Goal: Task Accomplishment & Management: Manage account settings

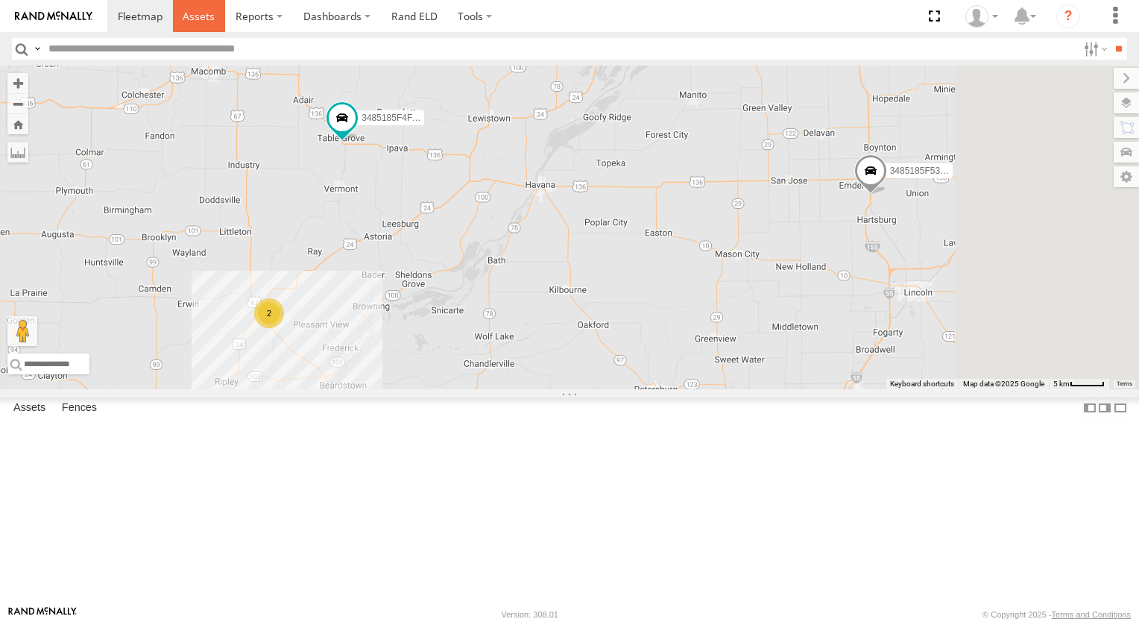
click at [202, 13] on span at bounding box center [199, 16] width 32 height 14
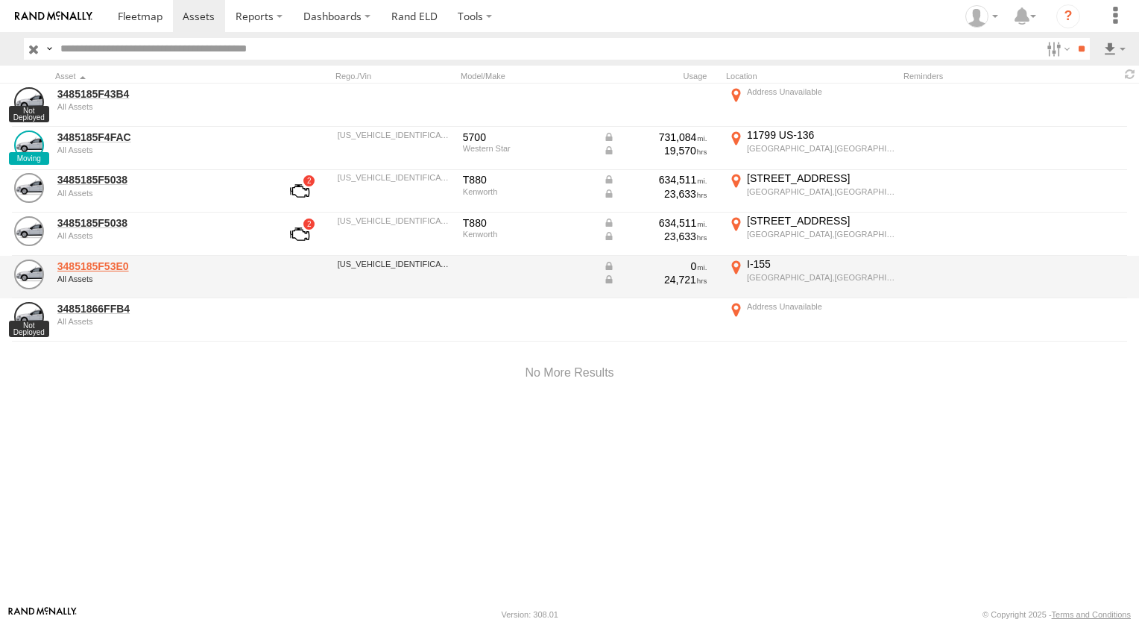
click at [121, 262] on link "3485185F53E0" at bounding box center [159, 265] width 204 height 13
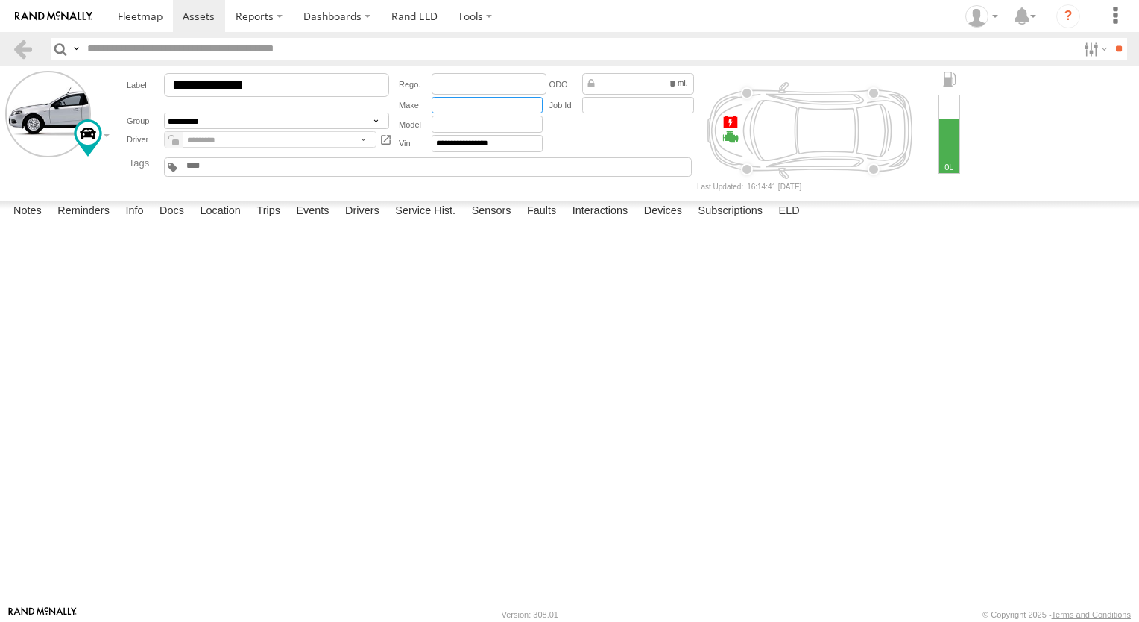
click at [456, 103] on input "text" at bounding box center [487, 105] width 111 height 17
type input "********"
click at [0, 0] on label "Close" at bounding box center [0, 0] width 0 height 0
click at [149, 21] on span at bounding box center [140, 16] width 45 height 14
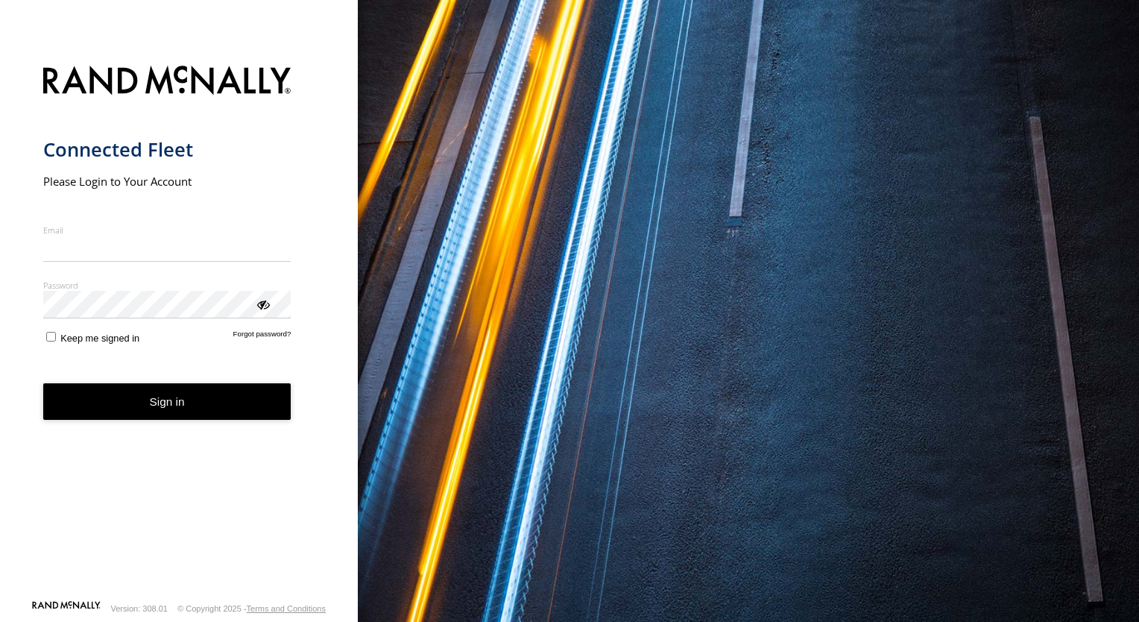
type input "**********"
click at [168, 423] on form "**********" at bounding box center [179, 328] width 272 height 543
click at [183, 401] on button "Sign in" at bounding box center [167, 401] width 248 height 37
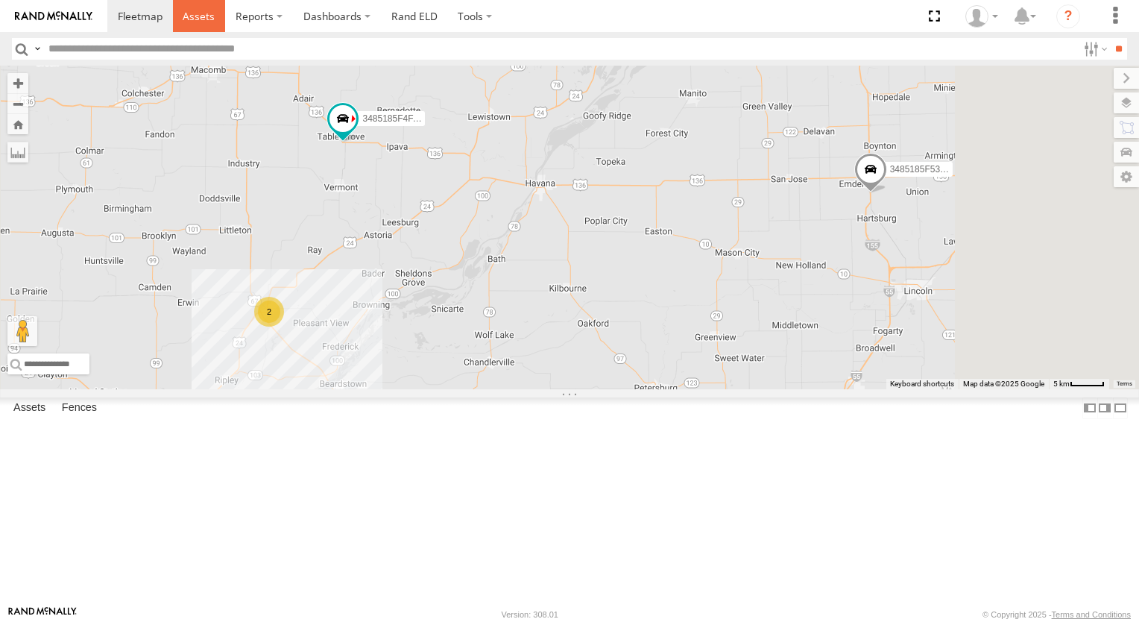
click at [188, 11] on span at bounding box center [199, 16] width 32 height 14
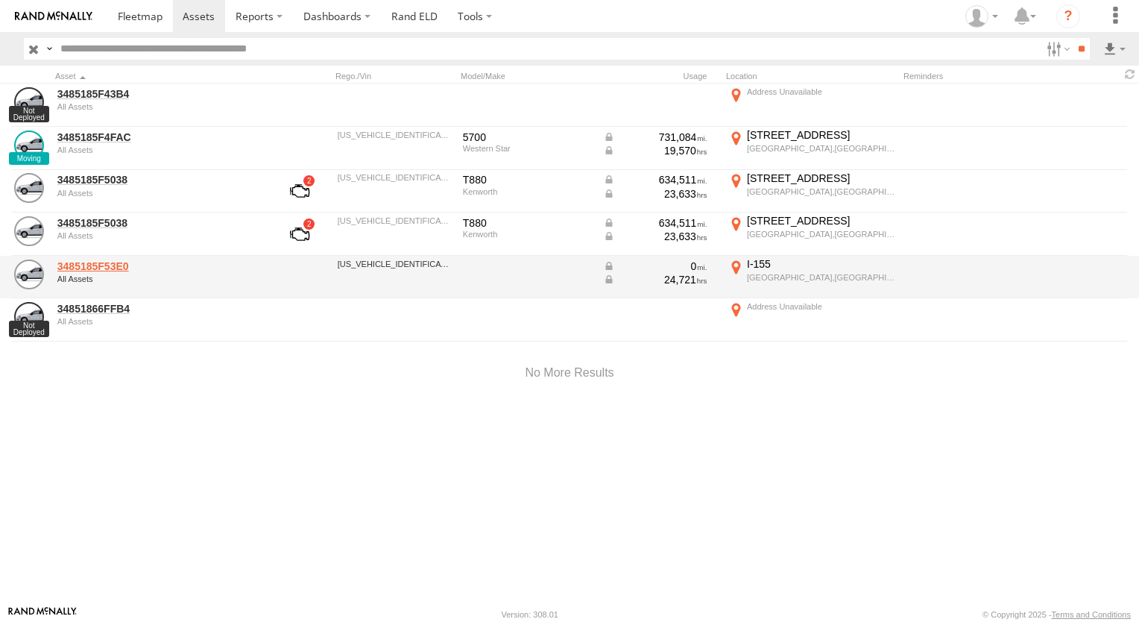
click at [101, 270] on link "3485185F53E0" at bounding box center [159, 265] width 204 height 13
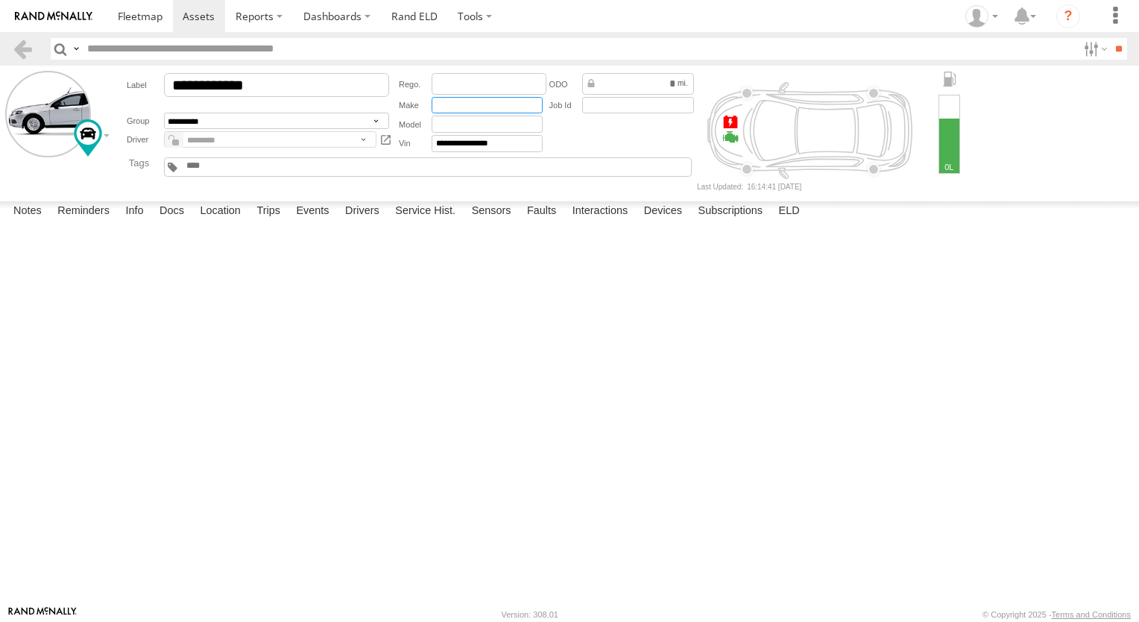
click at [452, 104] on input "text" at bounding box center [487, 105] width 111 height 17
type input "********"
click at [451, 128] on input "text" at bounding box center [487, 124] width 111 height 17
type input "****"
click at [595, 110] on input "text" at bounding box center [638, 105] width 112 height 17
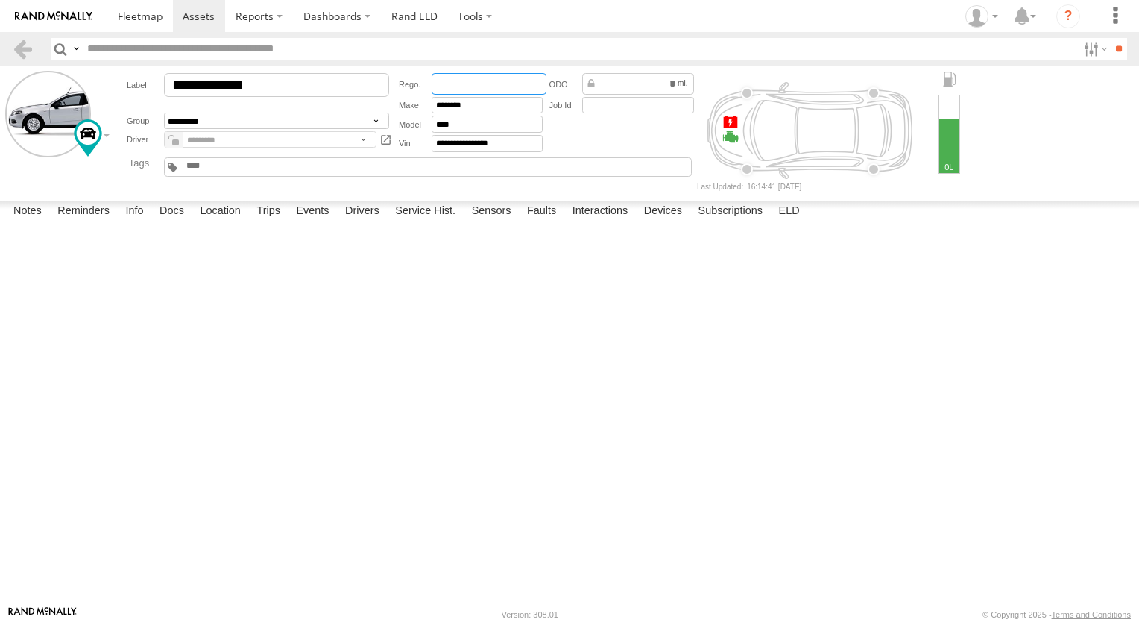
click at [479, 74] on input "text" at bounding box center [489, 84] width 115 height 22
type input "**"
click at [0, 0] on button "Save" at bounding box center [0, 0] width 0 height 0
click at [136, 22] on span at bounding box center [140, 16] width 45 height 14
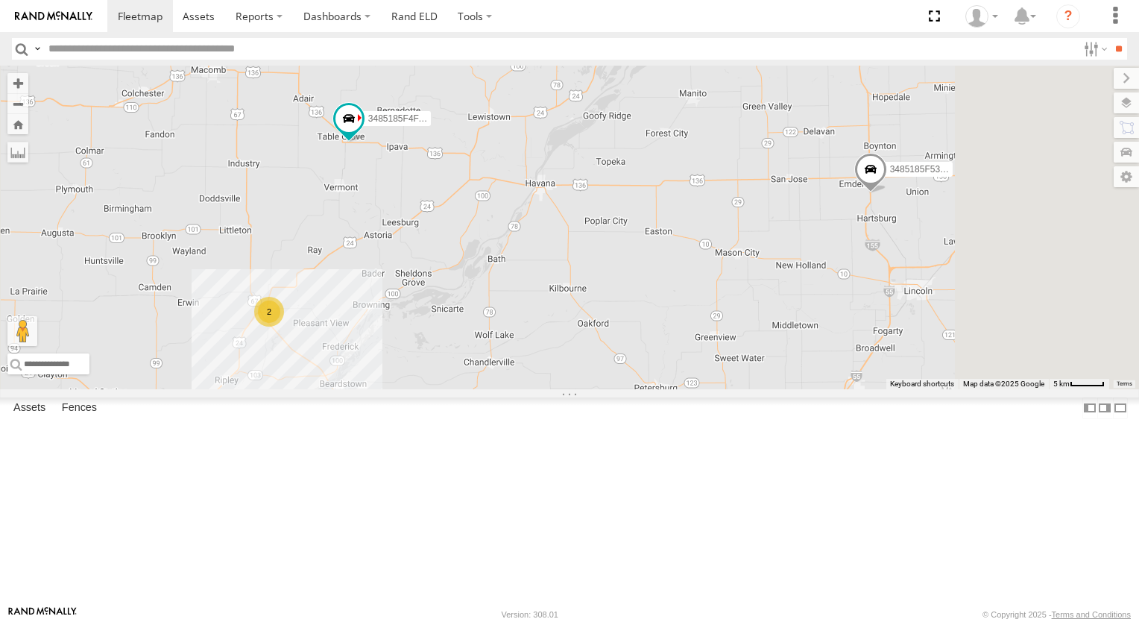
click at [284, 326] on div "2" at bounding box center [269, 312] width 30 height 30
click at [468, 389] on div "3485185F4FAC 2 3485185F53E0" at bounding box center [569, 227] width 1139 height 323
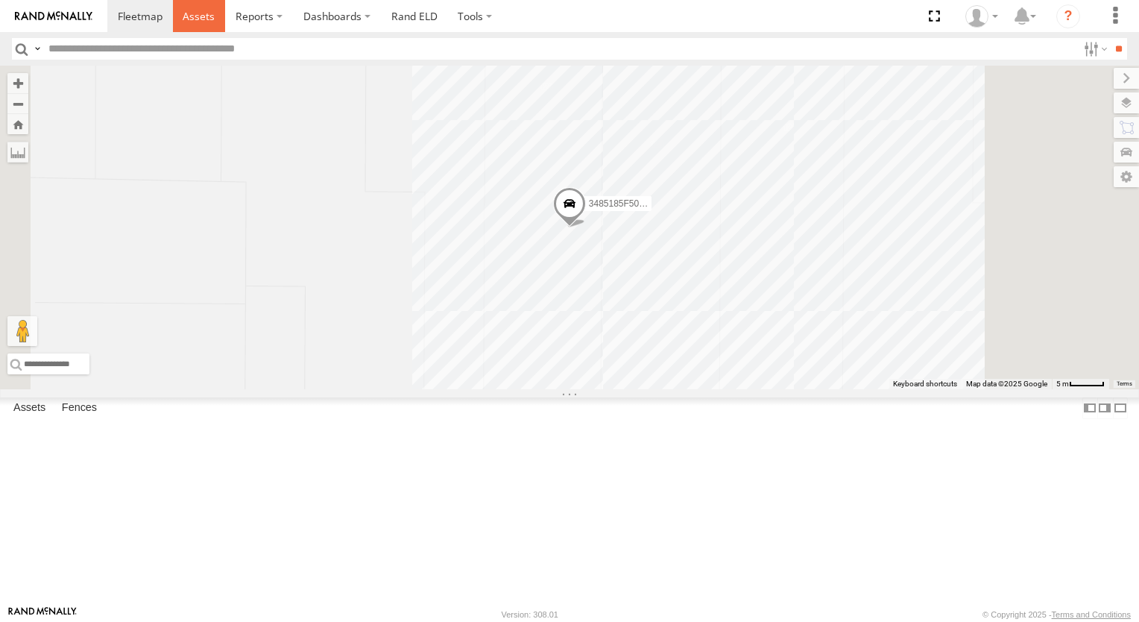
click at [195, 22] on span at bounding box center [199, 16] width 32 height 14
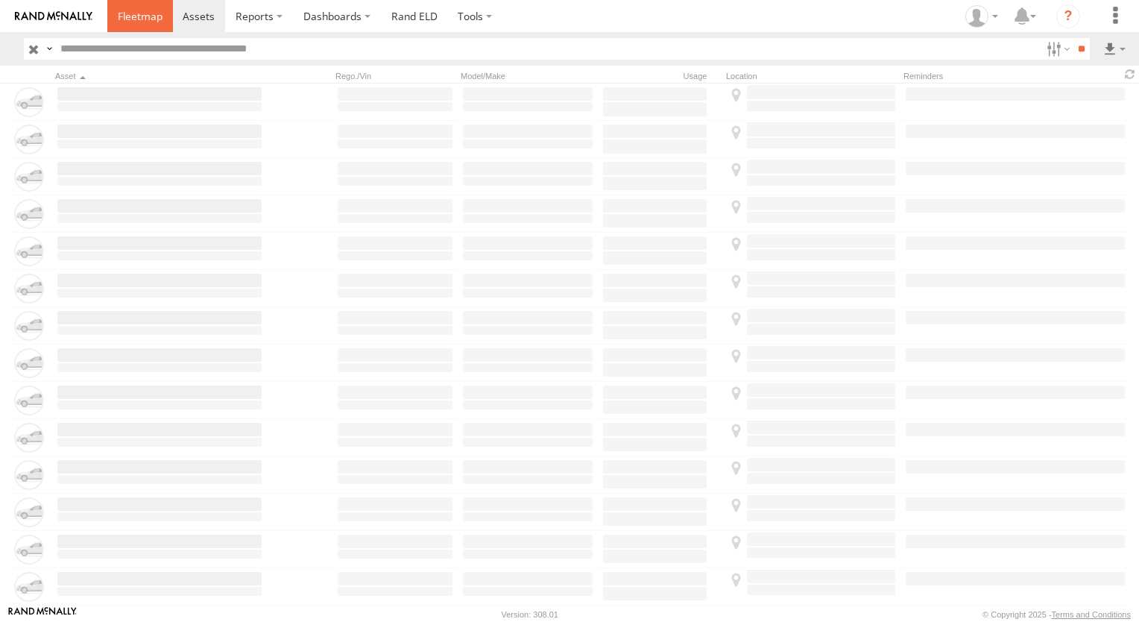
click at [164, 16] on link at bounding box center [140, 16] width 66 height 32
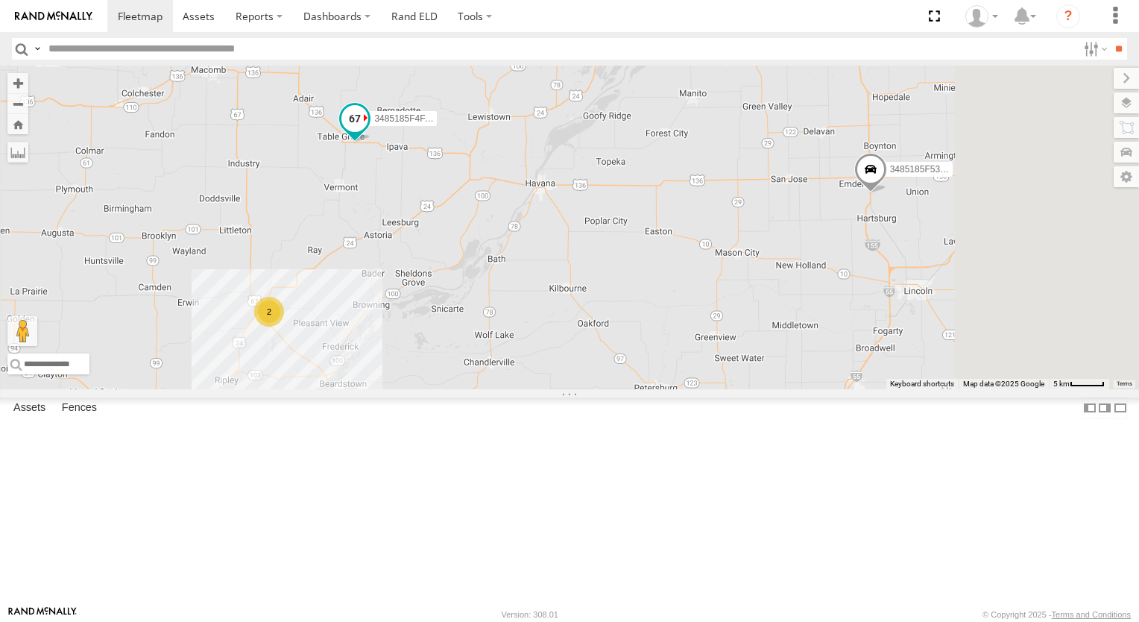
click at [368, 133] on span at bounding box center [354, 119] width 27 height 27
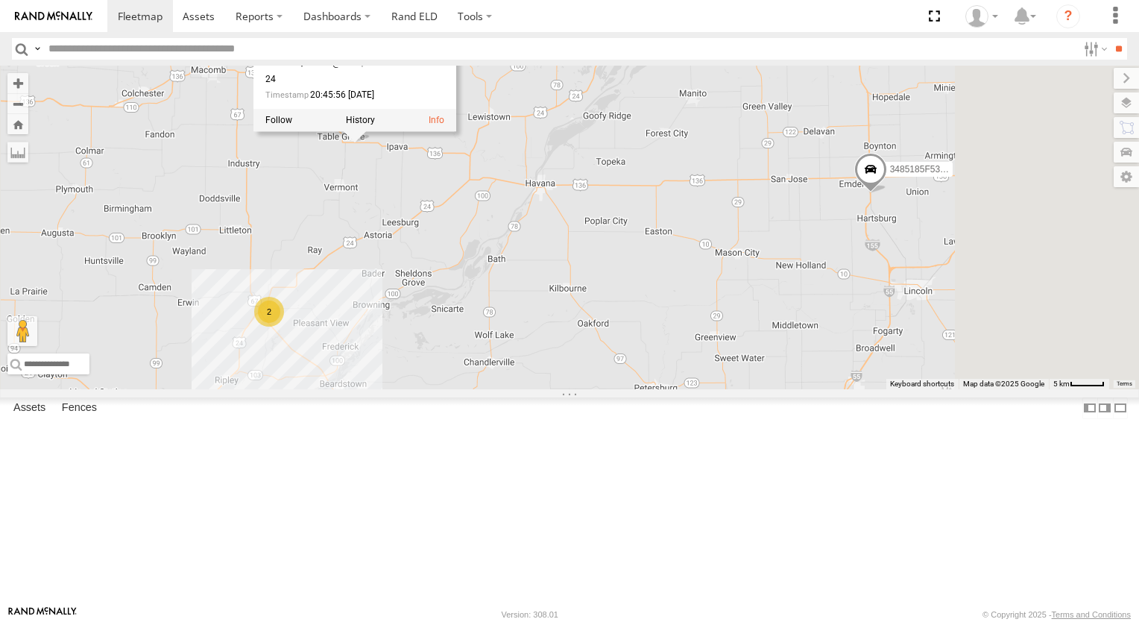
click at [704, 165] on div "3485185F4FAC 2 3485185F53E0 3485185F4FAC All Assets US-136 Table Grove 40.35675…" at bounding box center [569, 227] width 1139 height 323
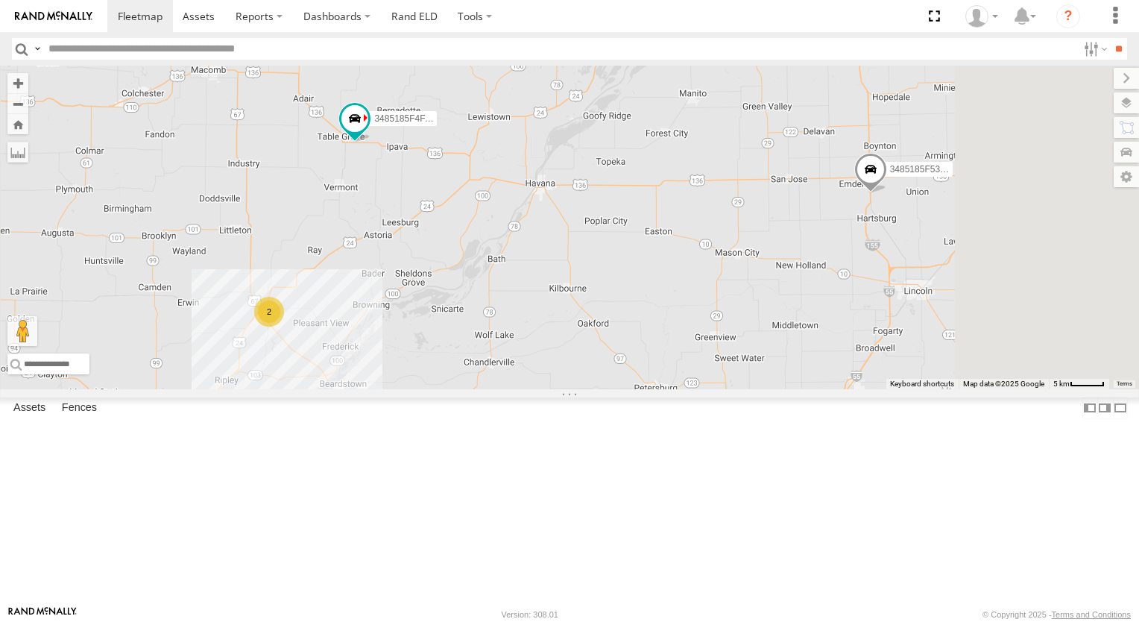
click at [530, 286] on div "3485185F4FAC 2 3485185F53E0" at bounding box center [569, 227] width 1139 height 323
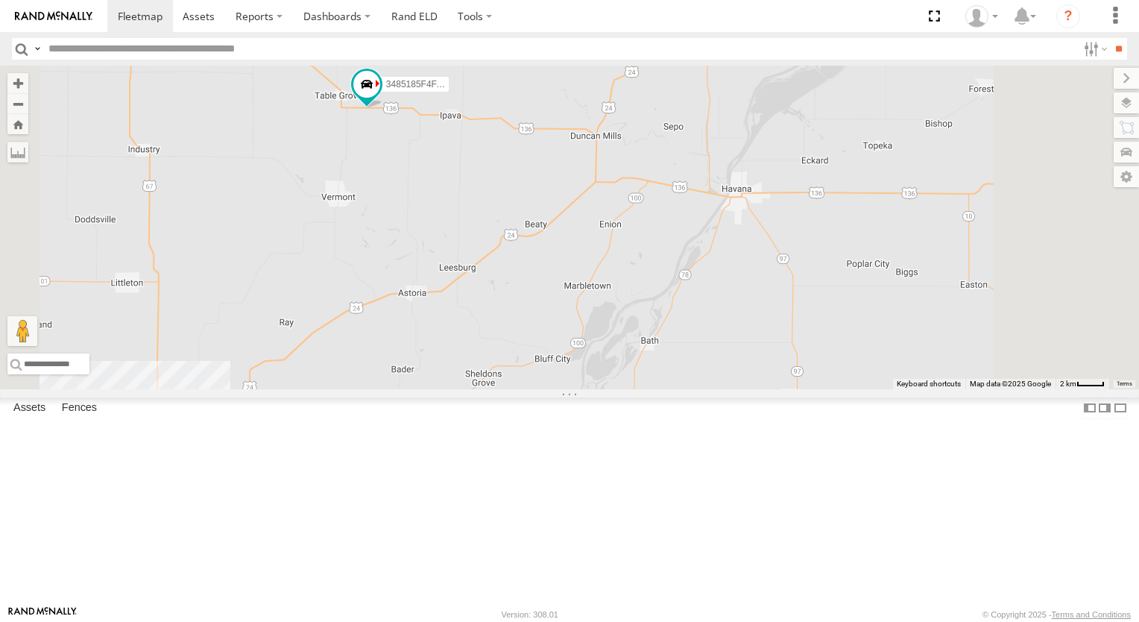
click at [549, 262] on div "3485185F4FAC 3485185F53E0 2" at bounding box center [569, 227] width 1139 height 323
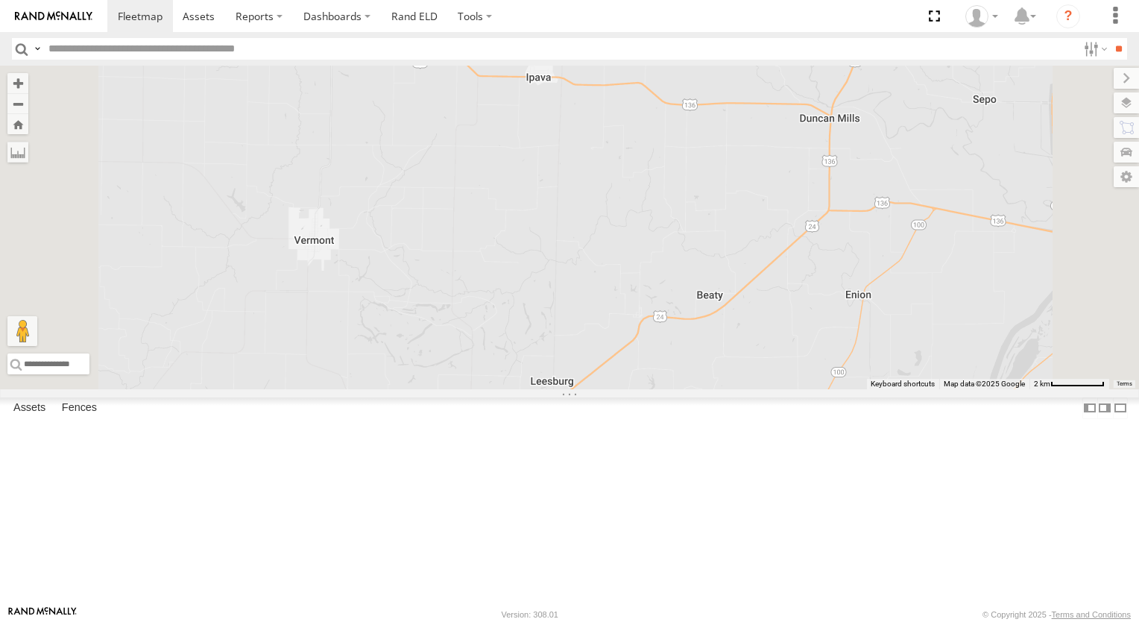
click at [575, 200] on div "3485185F4FAC 3485185F53E0" at bounding box center [569, 227] width 1139 height 323
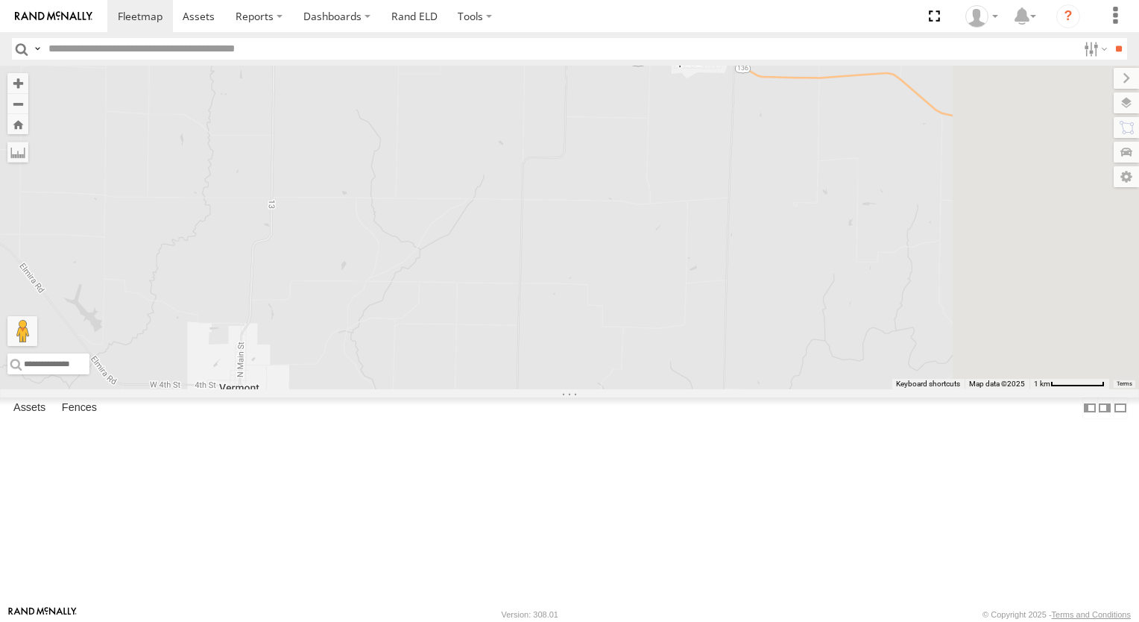
click at [556, 168] on div "3485185F4FAC 3485185F53E0" at bounding box center [569, 227] width 1139 height 323
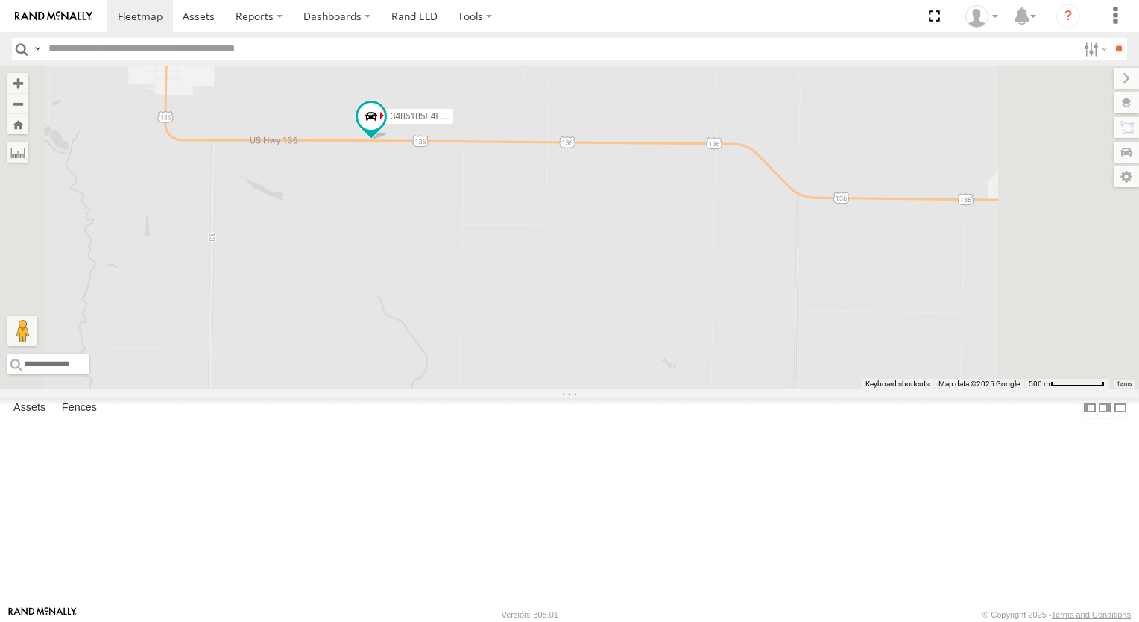
drag, startPoint x: 552, startPoint y: 142, endPoint x: 586, endPoint y: 285, distance: 147.1
click at [586, 285] on div "3485185F4FAC 3485185F53E0" at bounding box center [569, 227] width 1139 height 323
click at [384, 133] on span at bounding box center [370, 119] width 27 height 27
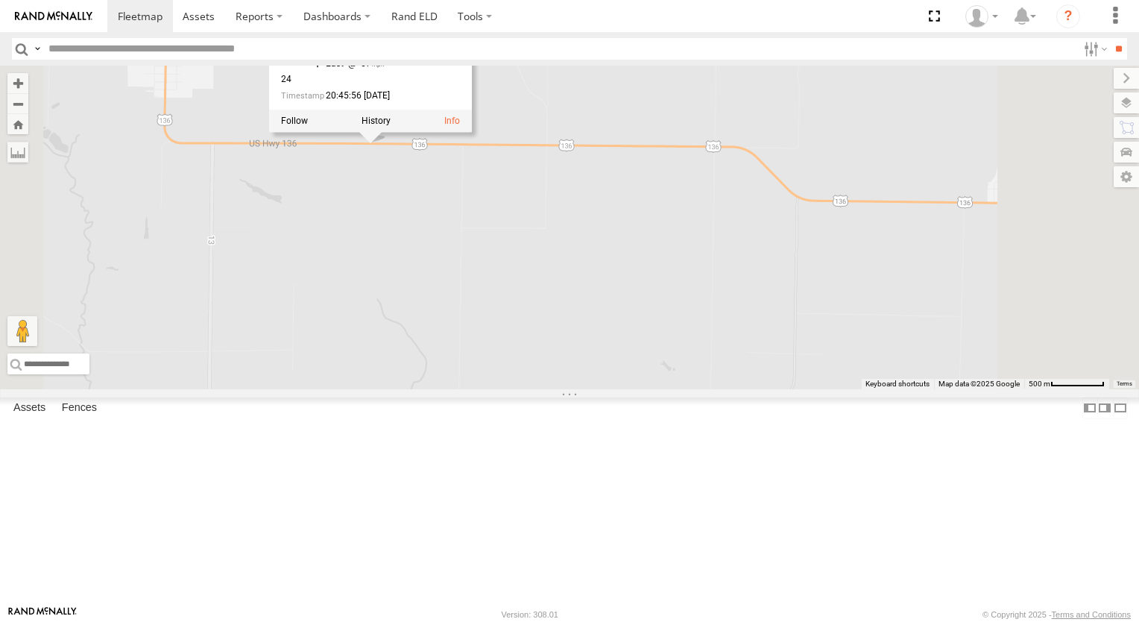
click at [498, 308] on div "3485185F4FAC 3485185F53E0 3485185F4FAC All Assets US-136 Table Grove 40.35675 ,…" at bounding box center [569, 227] width 1139 height 323
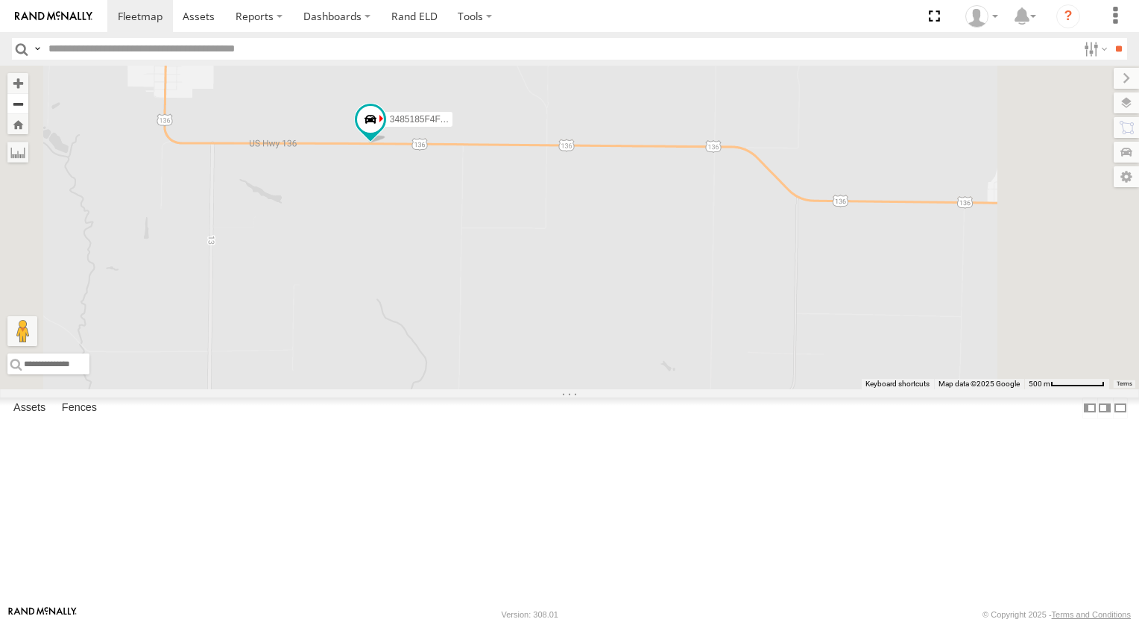
click at [28, 102] on button "Zoom out" at bounding box center [17, 103] width 21 height 21
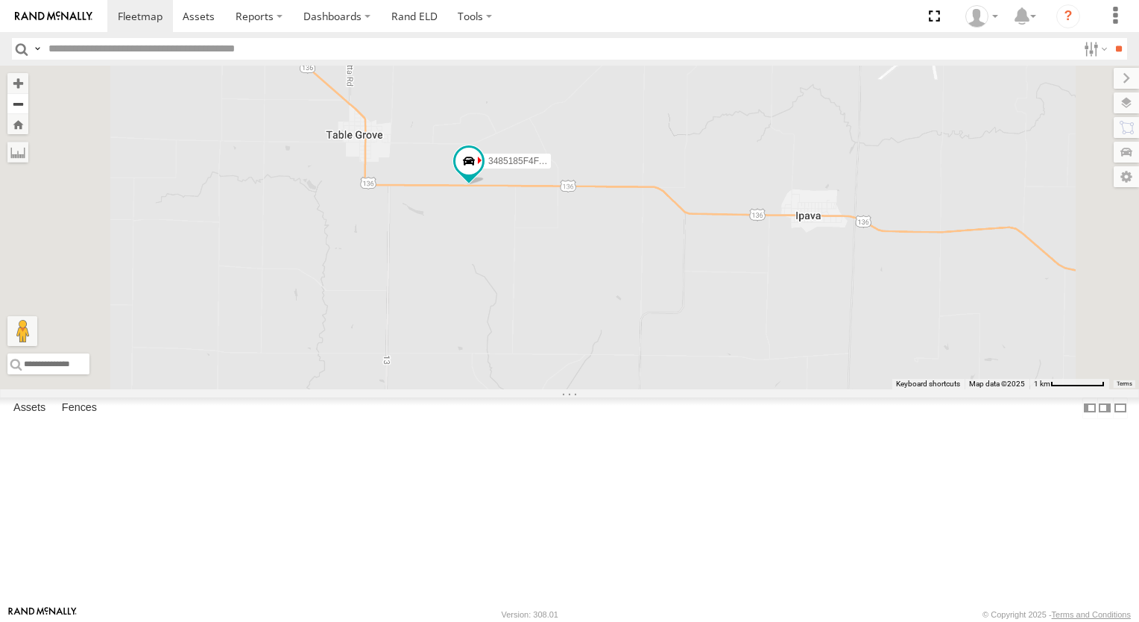
click at [28, 102] on button "Zoom out" at bounding box center [17, 103] width 21 height 21
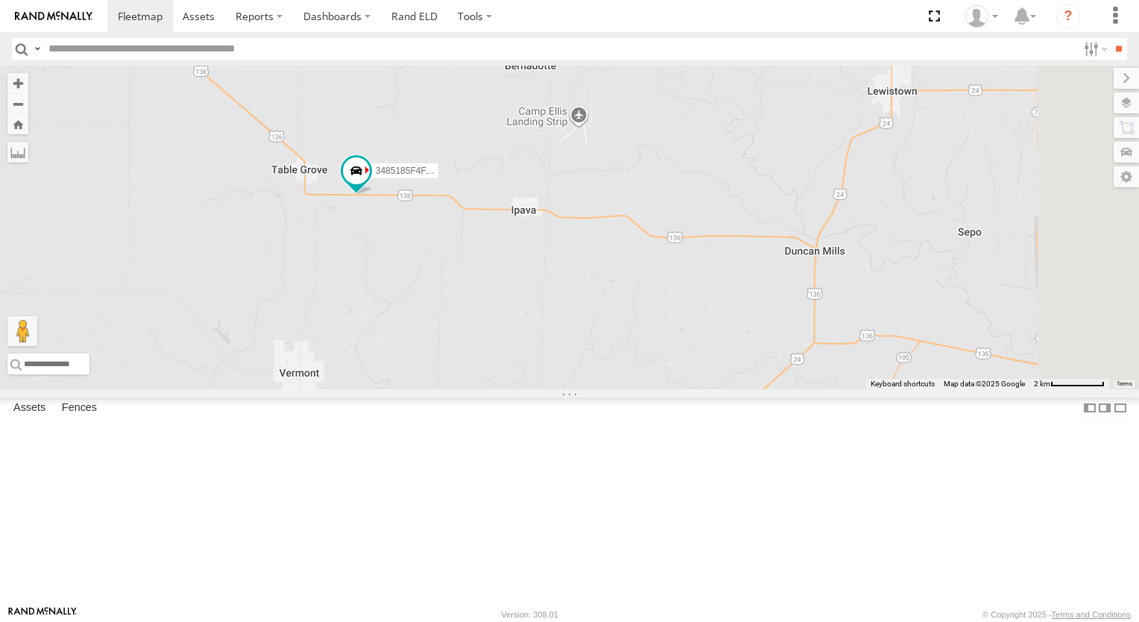
drag, startPoint x: 817, startPoint y: 377, endPoint x: 650, endPoint y: 365, distance: 167.4
click at [650, 365] on div "3485185F4FAC 3485185F53E0" at bounding box center [569, 227] width 1139 height 323
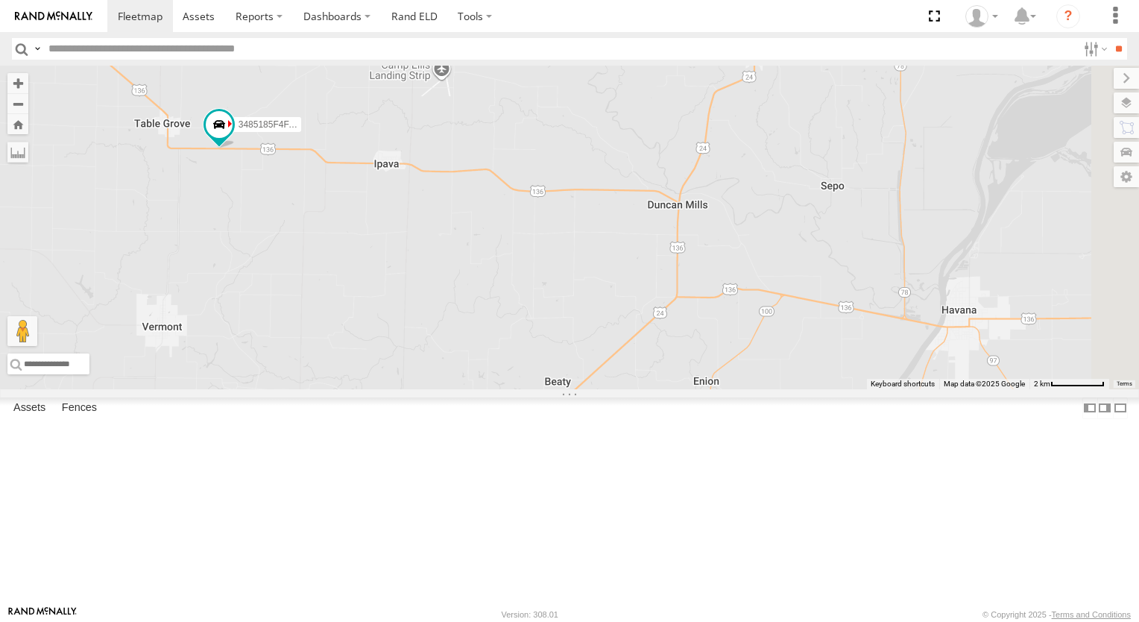
drag, startPoint x: 738, startPoint y: 371, endPoint x: 596, endPoint y: 324, distance: 149.2
click at [596, 324] on div "3485185F4FAC 3485185F53E0" at bounding box center [569, 227] width 1139 height 323
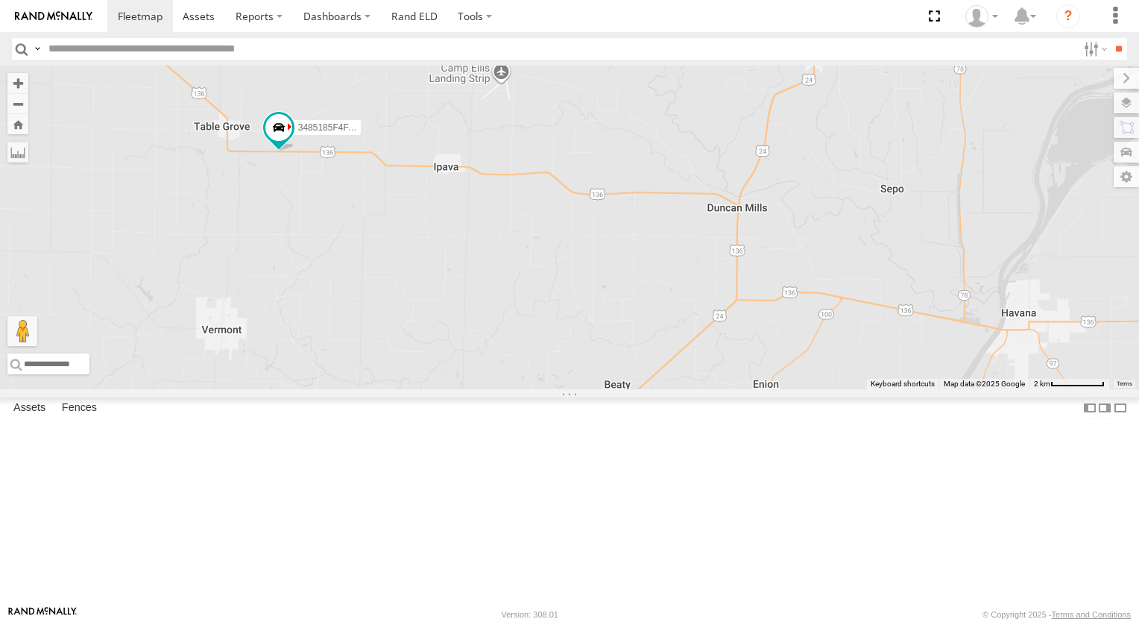
drag, startPoint x: 699, startPoint y: 344, endPoint x: 835, endPoint y: 379, distance: 140.1
click at [835, 379] on div "3485185F4FAC 3485185F53E0" at bounding box center [569, 227] width 1139 height 323
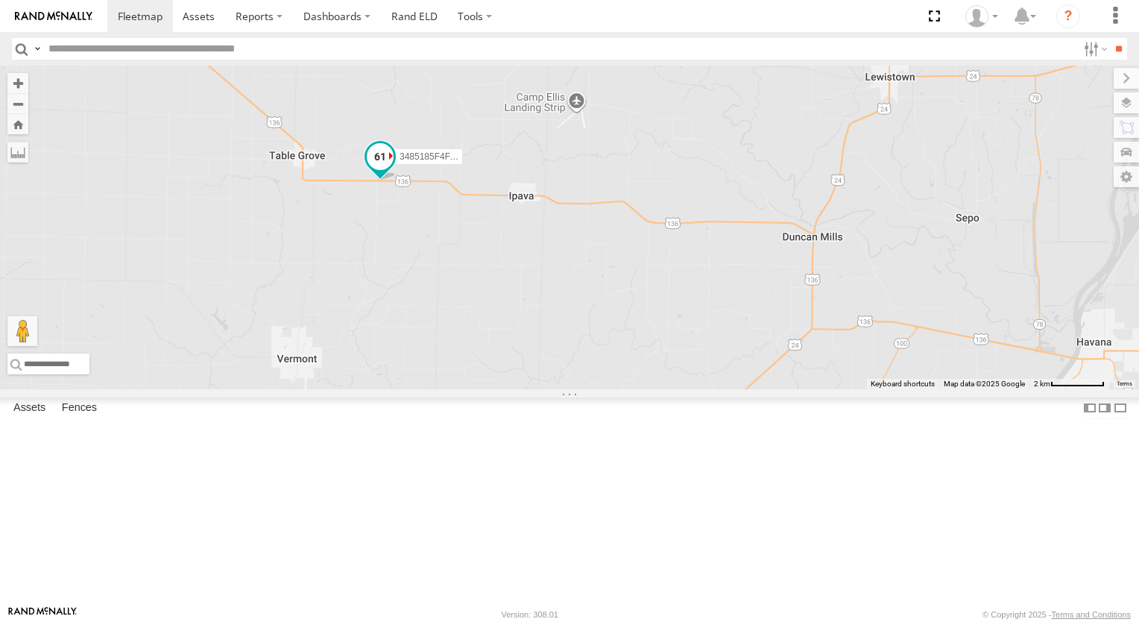
click at [394, 171] on span at bounding box center [380, 157] width 27 height 27
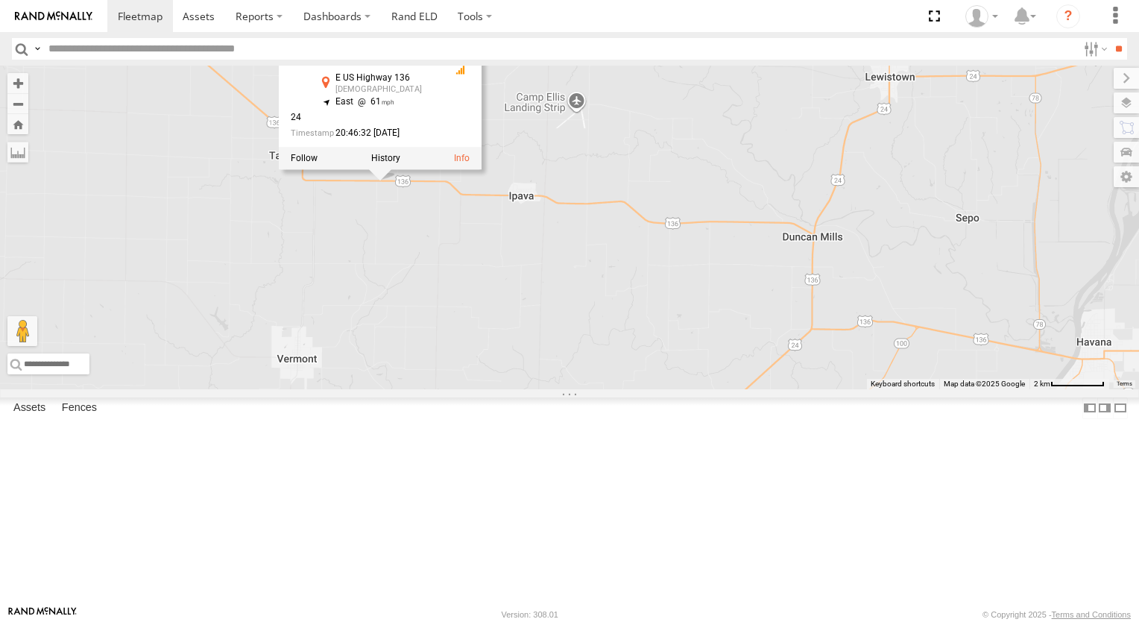
click at [598, 330] on div "3485185F4FAC 3485185F53E0 3485185F4FAC All Assets E US Highway 136 Ipava 40.356…" at bounding box center [569, 227] width 1139 height 323
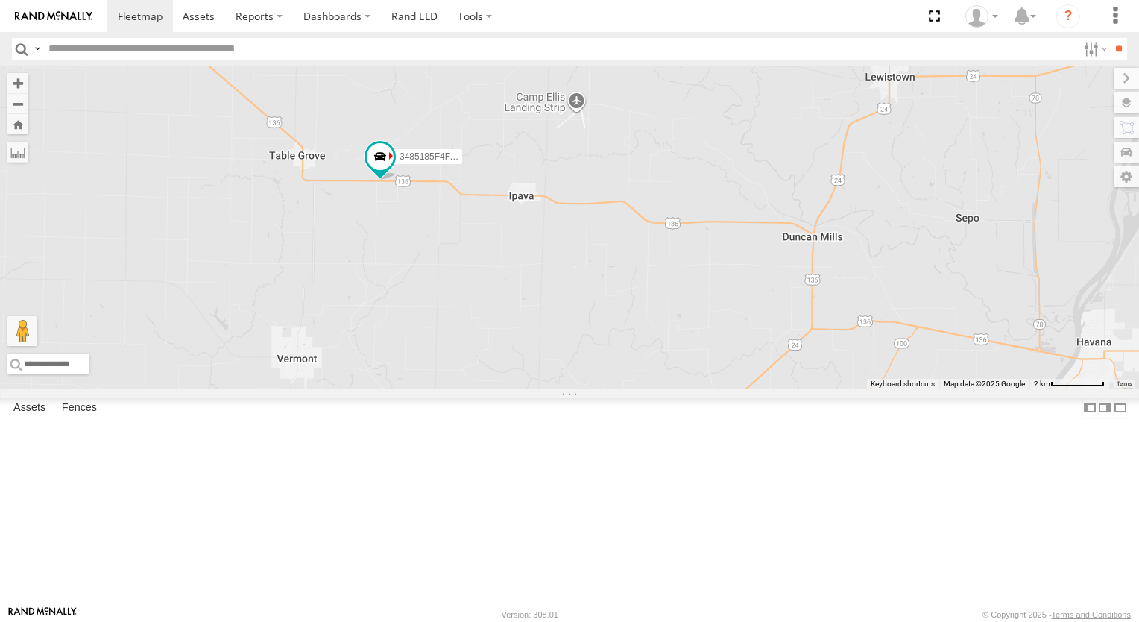
click at [587, 307] on div "3485185F4FAC 3485185F53E0" at bounding box center [569, 227] width 1139 height 323
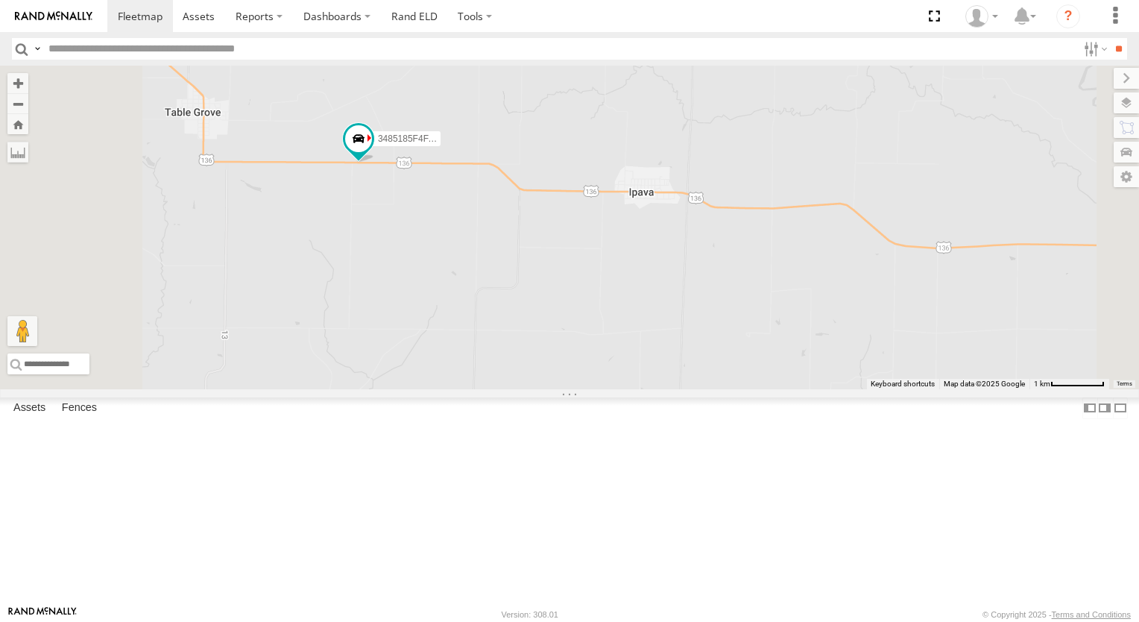
click at [560, 283] on div "3485185F4FAC 3485185F53E0" at bounding box center [569, 227] width 1139 height 323
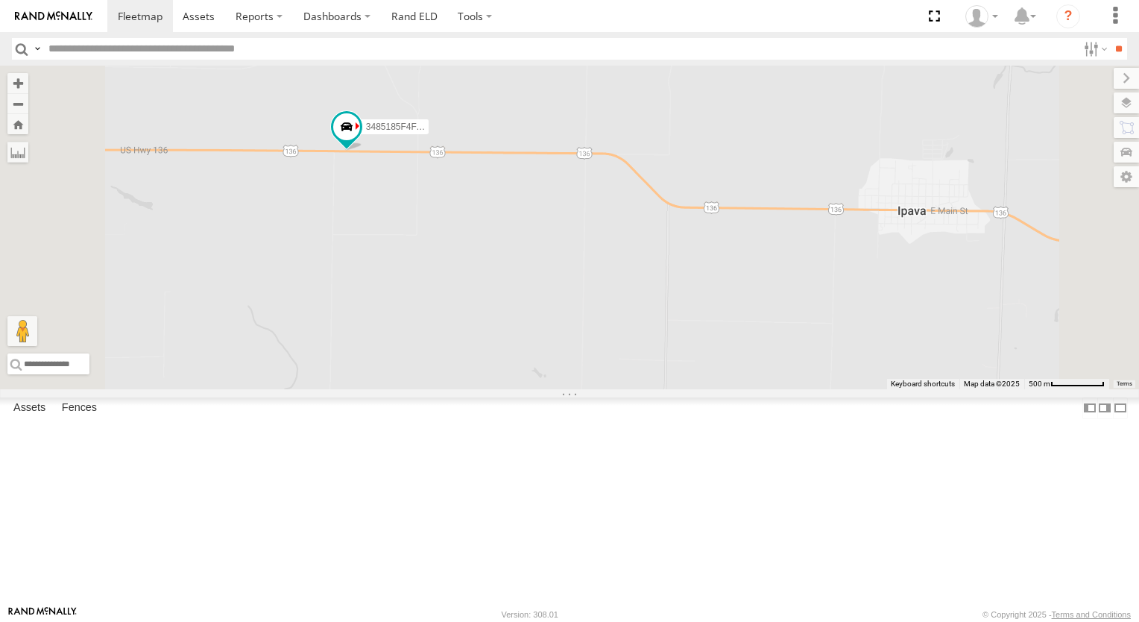
drag, startPoint x: 536, startPoint y: 270, endPoint x: 563, endPoint y: 295, distance: 37.4
click at [563, 295] on div "3485185F4FAC 3485185F53E0" at bounding box center [569, 227] width 1139 height 323
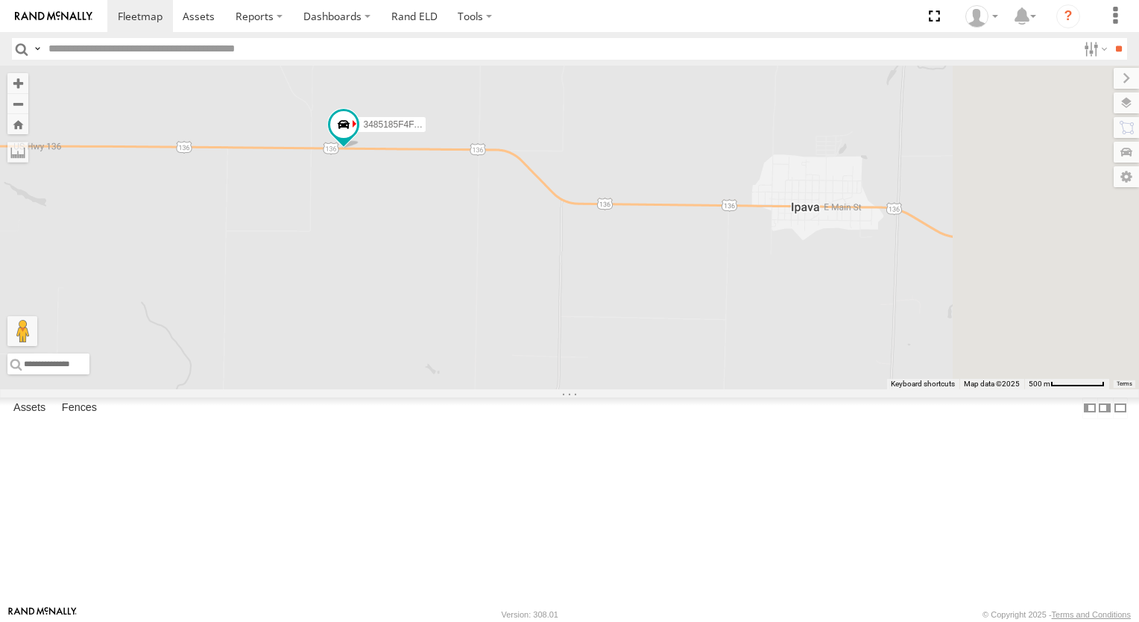
drag, startPoint x: 730, startPoint y: 332, endPoint x: 585, endPoint y: 303, distance: 148.4
click at [585, 303] on div "3485185F4FAC 3485185F53E0" at bounding box center [569, 227] width 1139 height 323
click at [1126, 162] on label at bounding box center [1111, 152] width 54 height 21
click at [859, 110] on div "3485185F4FAC 3485185F53E0" at bounding box center [569, 227] width 1139 height 323
click at [0, 0] on link at bounding box center [0, 0] width 0 height 0
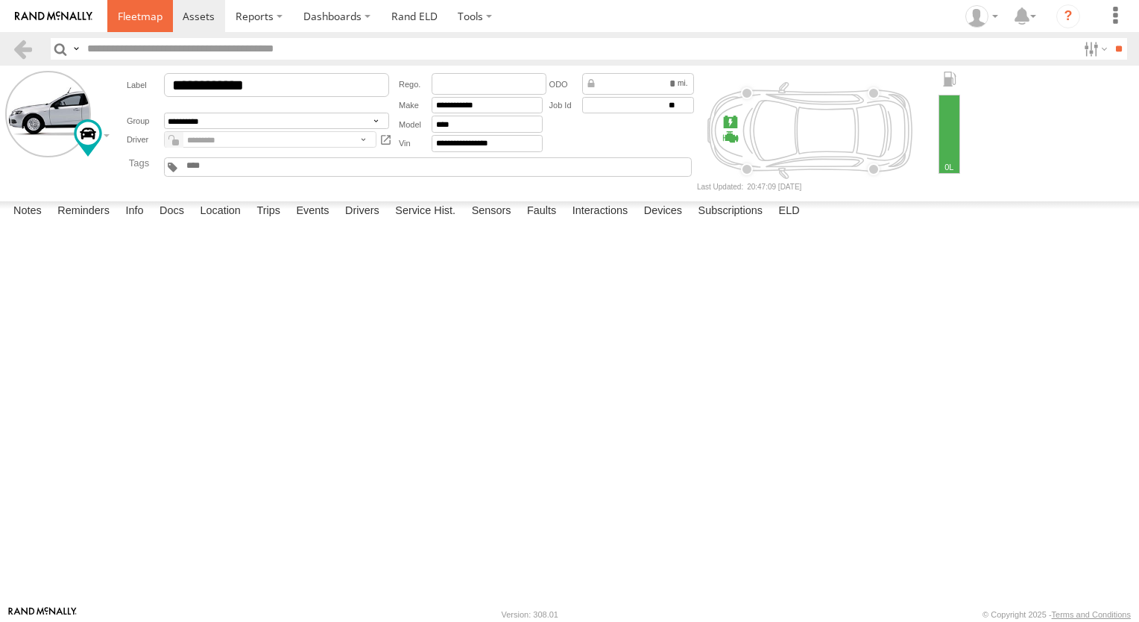
click at [147, 23] on link at bounding box center [140, 16] width 66 height 32
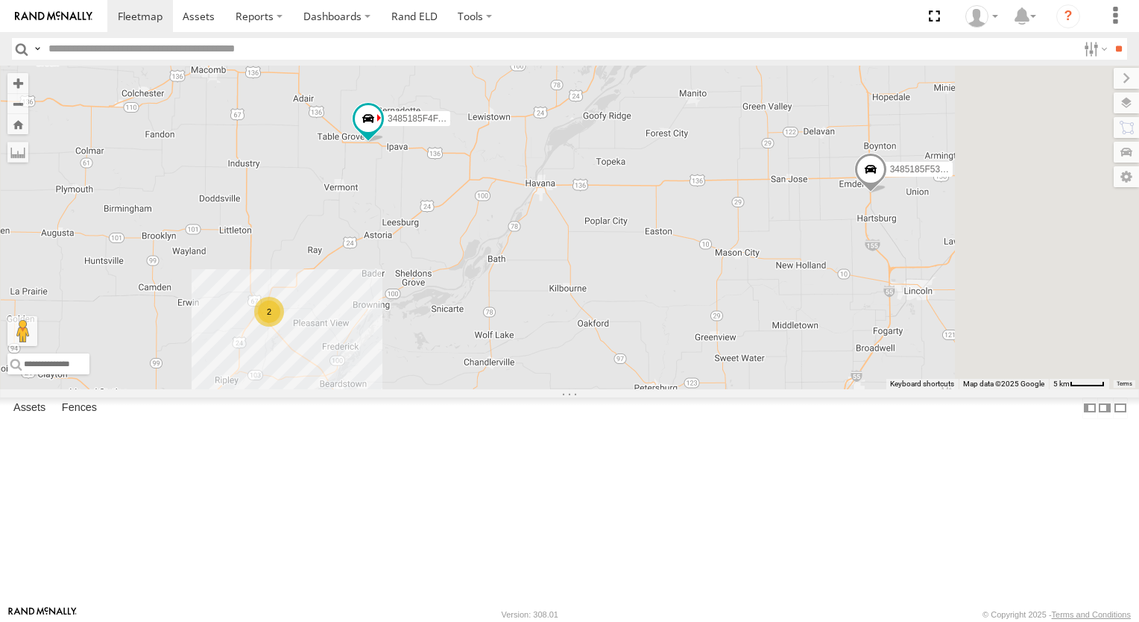
click at [642, 301] on div "3485185F4FAC 2 3485185F53E0" at bounding box center [569, 227] width 1139 height 323
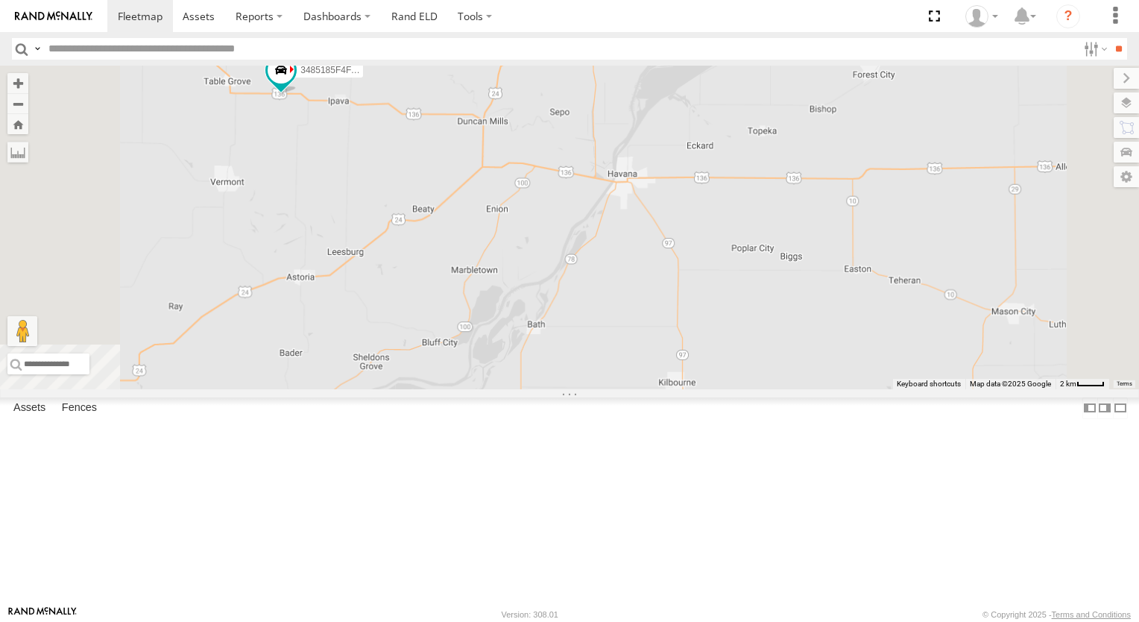
click at [572, 282] on div "3485185F4FAC 3485185F53E0" at bounding box center [569, 227] width 1139 height 323
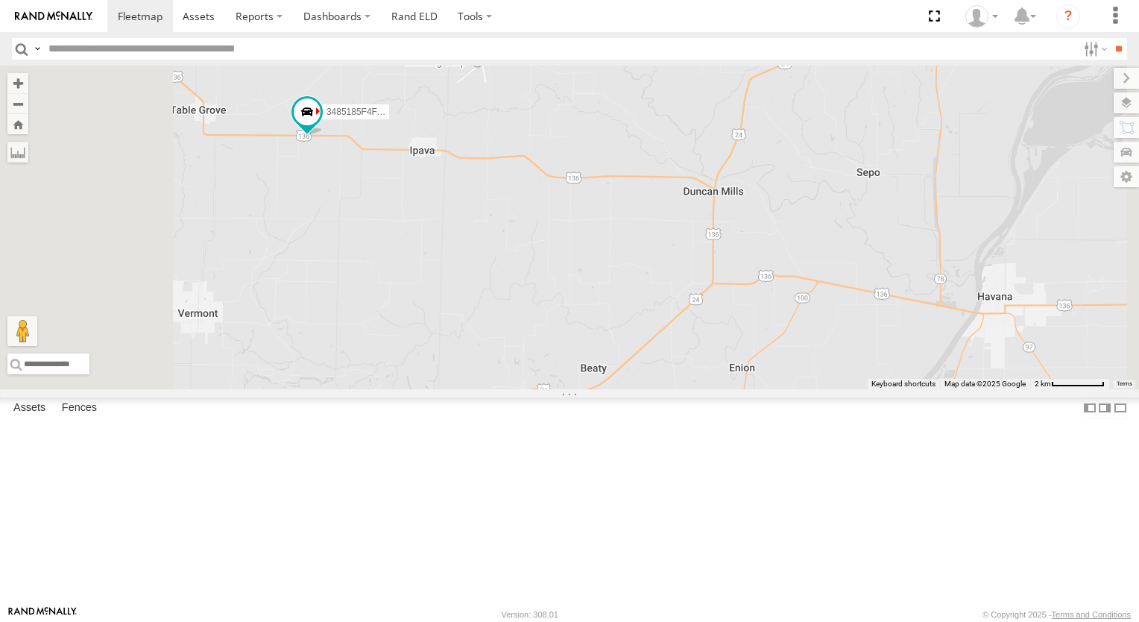
drag, startPoint x: 484, startPoint y: 239, endPoint x: 620, endPoint y: 365, distance: 185.1
click at [620, 365] on div "3485185F4FAC 3485185F53E0" at bounding box center [569, 227] width 1139 height 323
click at [521, 277] on div "3485185F4FAC 3485185F53E0" at bounding box center [569, 227] width 1139 height 323
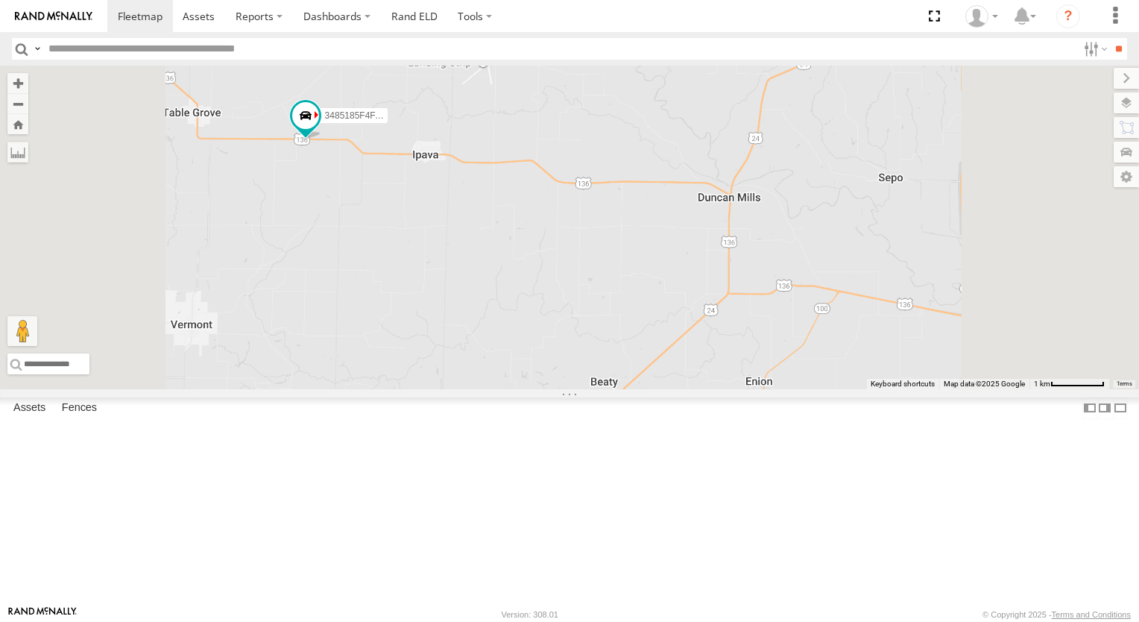
click at [521, 277] on div "3485185F4FAC 3485185F53E0" at bounding box center [569, 227] width 1139 height 323
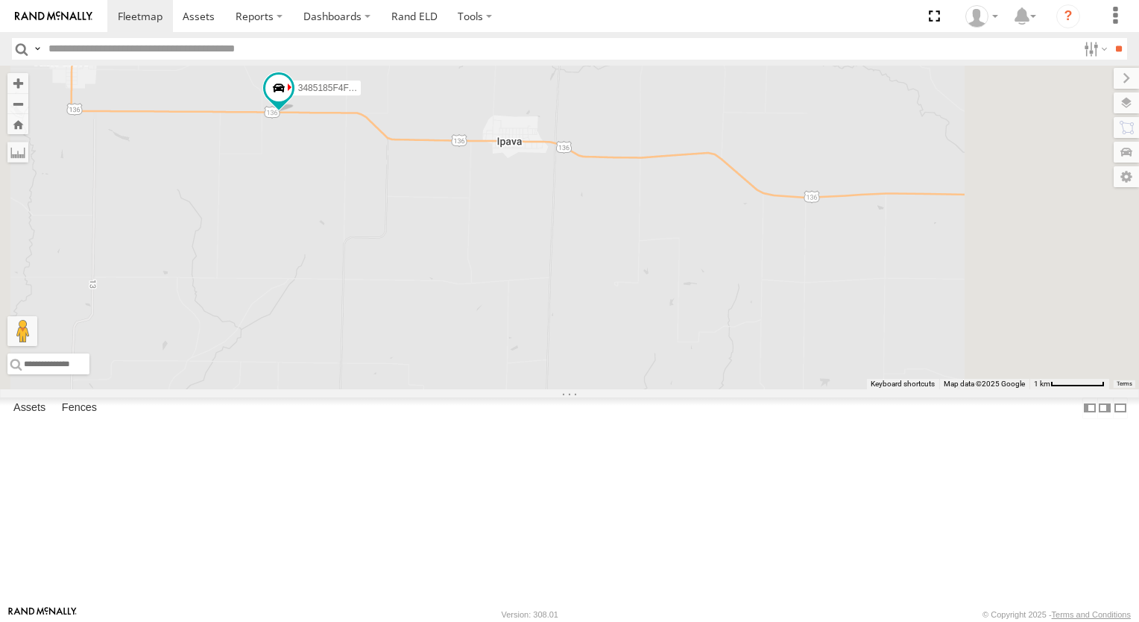
click at [521, 251] on div "3485185F4FAC 3485185F53E0" at bounding box center [569, 227] width 1139 height 323
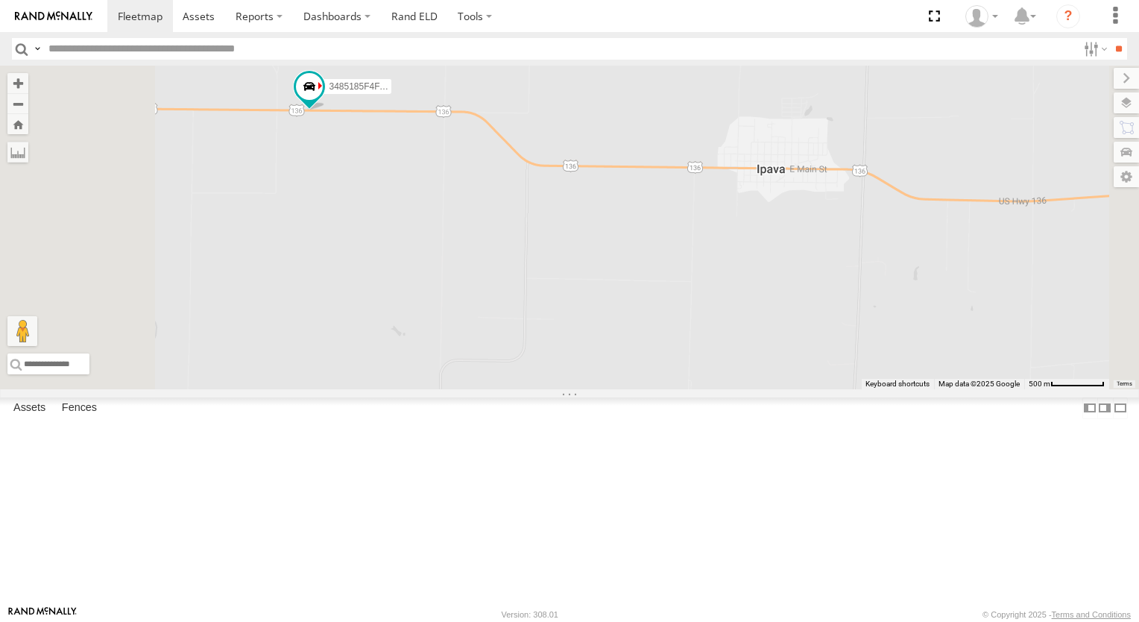
drag, startPoint x: 505, startPoint y: 228, endPoint x: 601, endPoint y: 258, distance: 101.4
click at [601, 258] on div "3485185F4FAC 3485185F53E0" at bounding box center [569, 227] width 1139 height 323
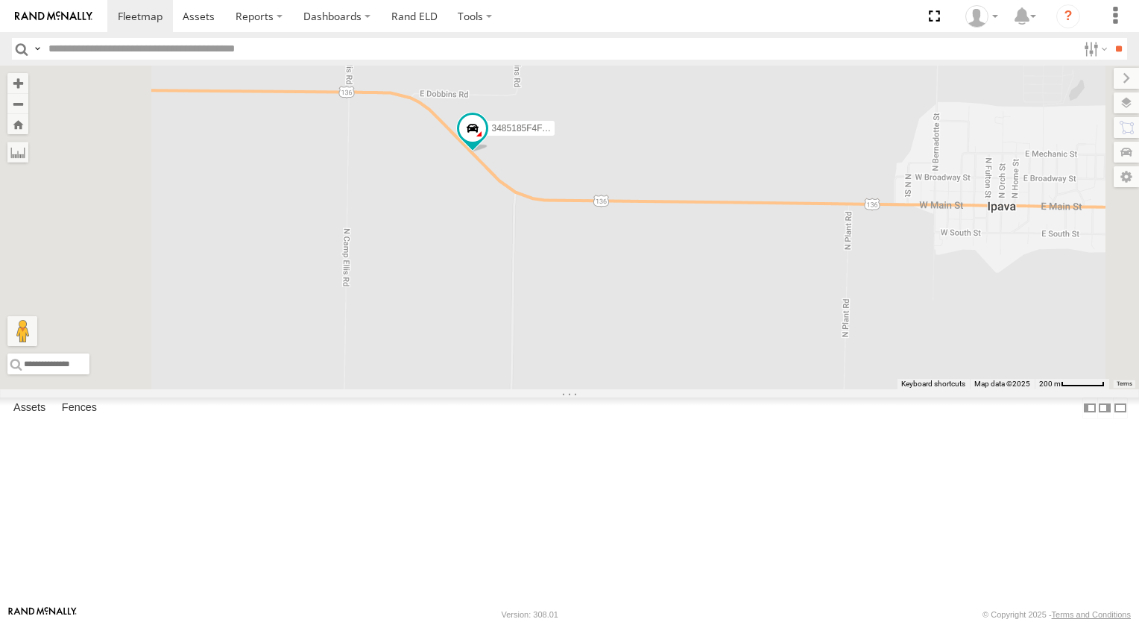
click at [0, 0] on div at bounding box center [0, 0] width 0 height 0
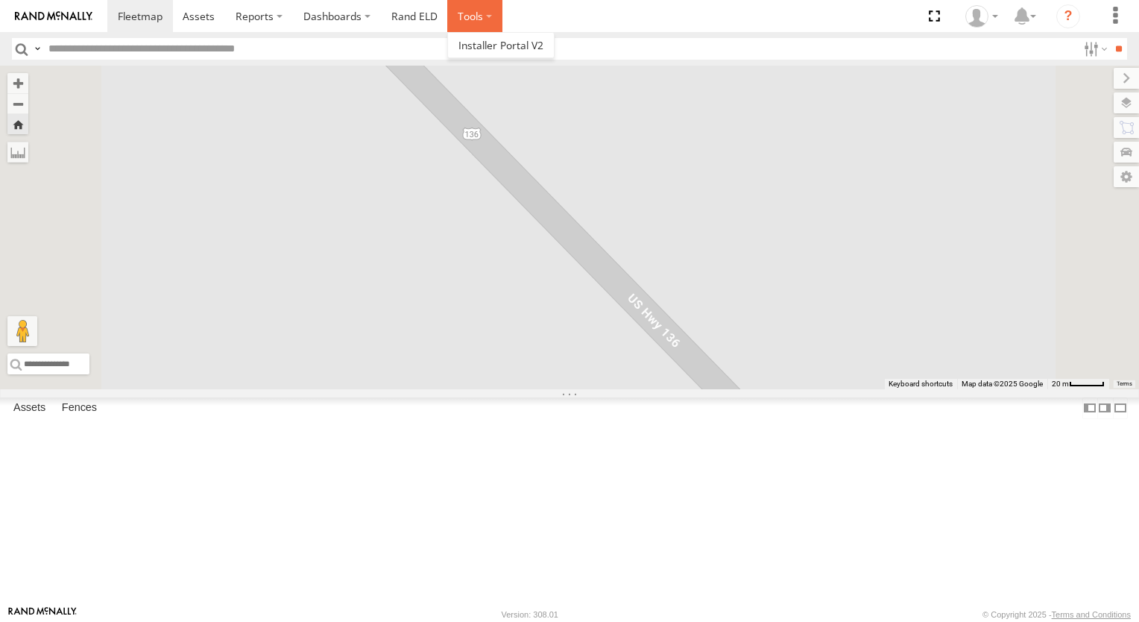
click at [473, 23] on label at bounding box center [474, 16] width 55 height 32
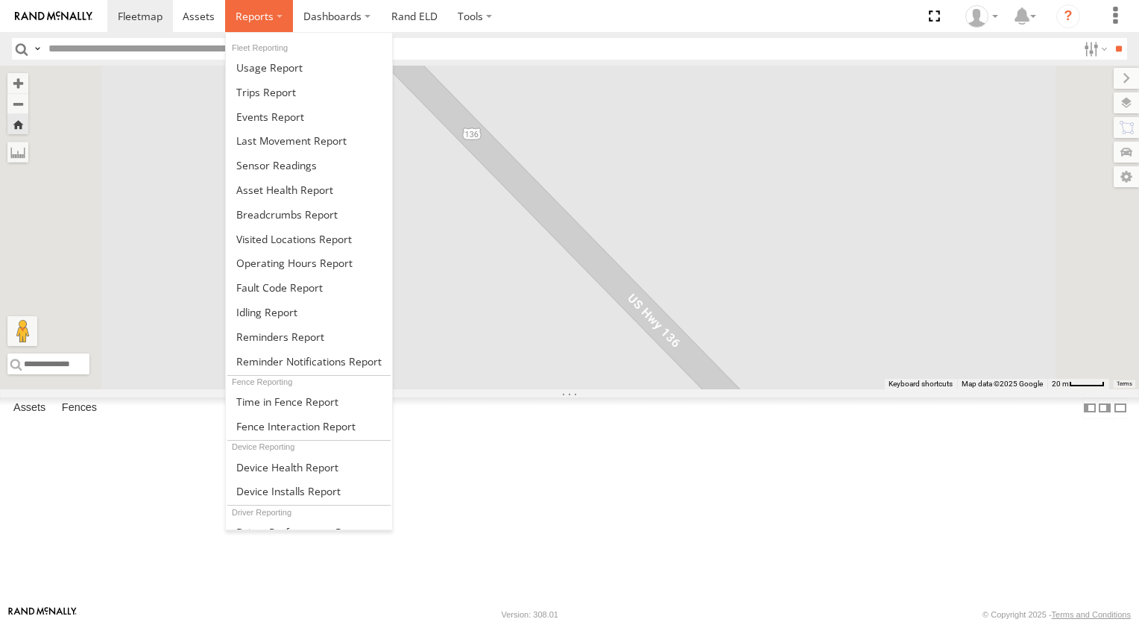
click at [246, 19] on span at bounding box center [255, 16] width 38 height 14
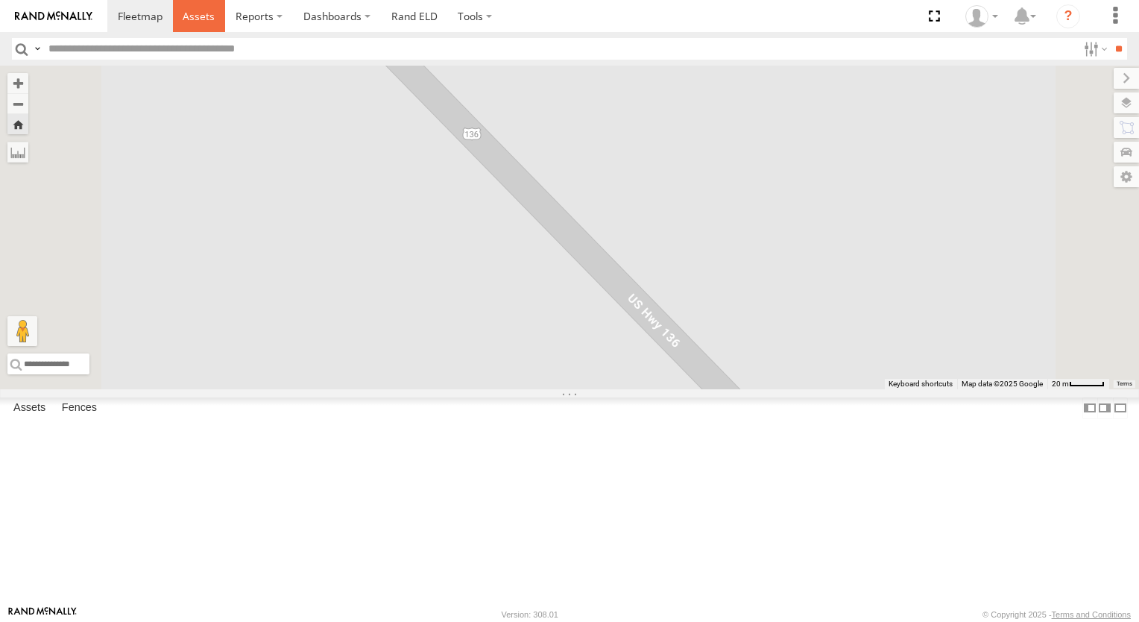
click at [210, 11] on span at bounding box center [199, 16] width 32 height 14
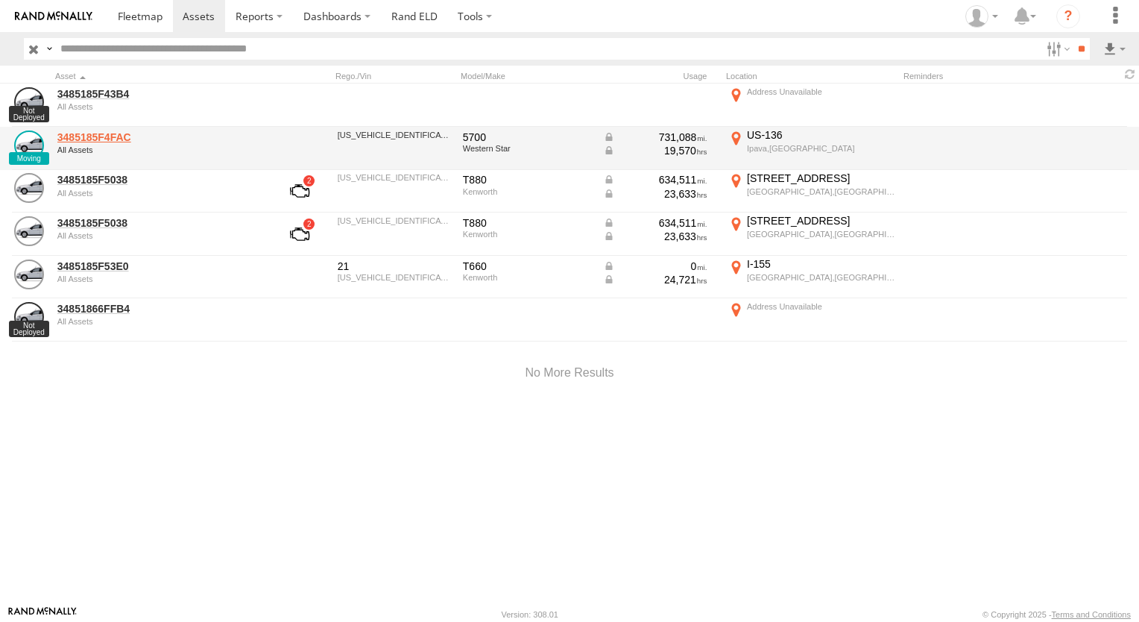
click at [124, 132] on link "3485185F4FAC" at bounding box center [159, 136] width 204 height 13
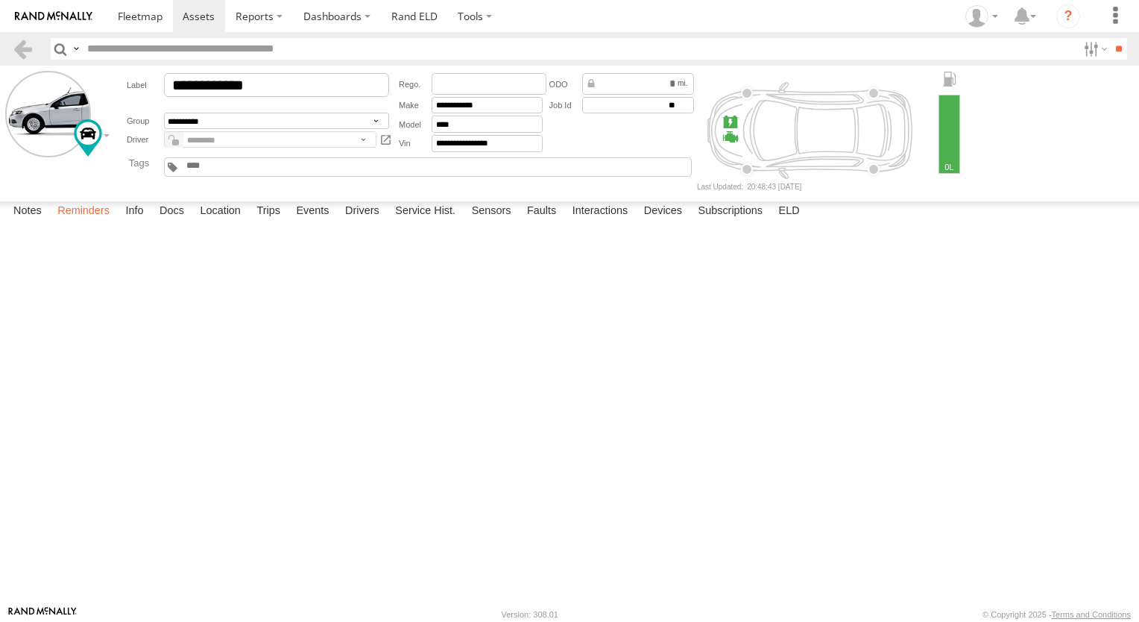
click at [92, 222] on label "Reminders" at bounding box center [83, 211] width 67 height 21
click at [510, 222] on label "Sensors" at bounding box center [491, 211] width 54 height 21
click at [543, 222] on label "Faults" at bounding box center [541, 211] width 44 height 21
click at [585, 222] on label "Interactions" at bounding box center [600, 211] width 71 height 21
click at [659, 222] on label "Devices" at bounding box center [662, 211] width 53 height 21
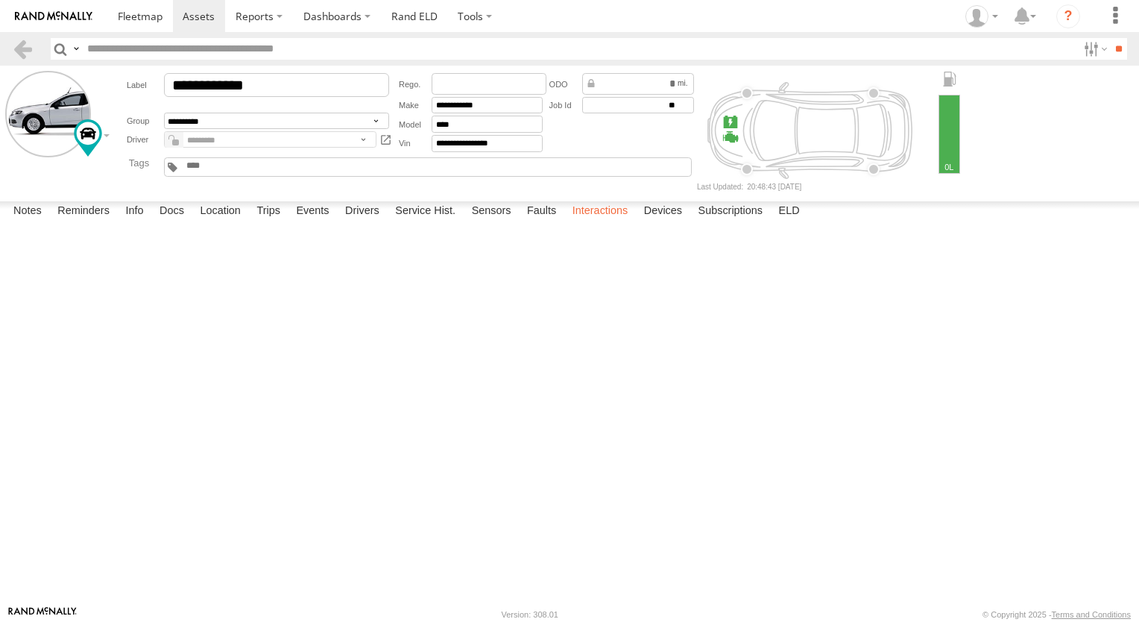
click at [600, 222] on label "Interactions" at bounding box center [600, 211] width 71 height 21
click at [648, 222] on label "Devices" at bounding box center [662, 211] width 53 height 21
click at [727, 222] on label "Subscriptions" at bounding box center [731, 211] width 80 height 21
click at [797, 222] on label "ELD" at bounding box center [789, 211] width 36 height 21
type input "**********"
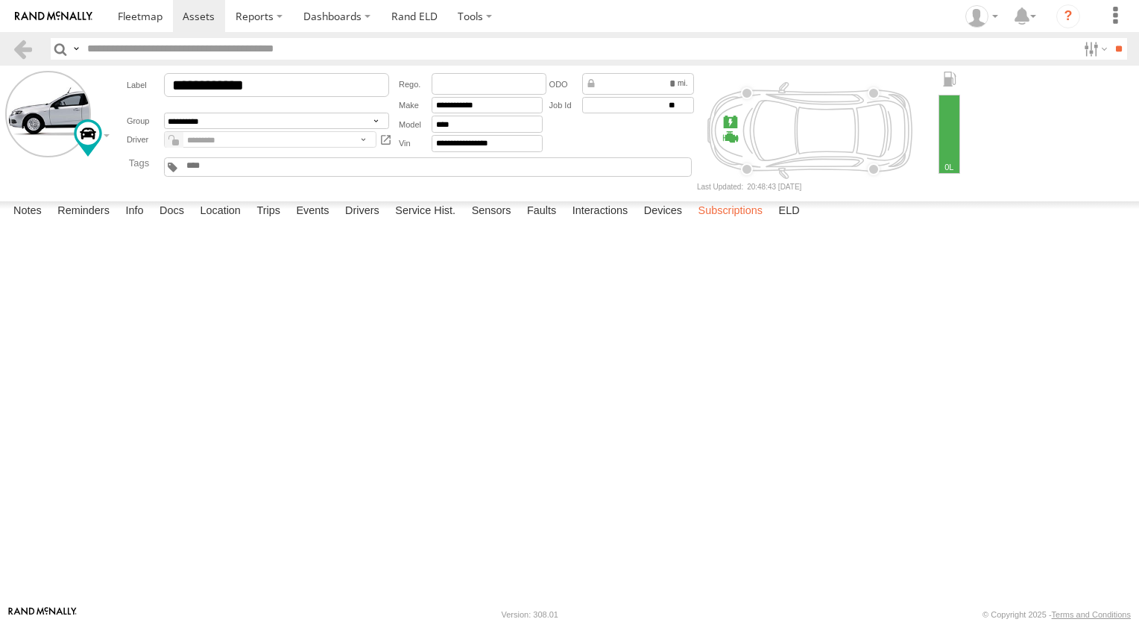
type input "**********"
click at [0, 0] on select "** ** ** ** ** ** ** ** ** ** ** ** ** ** ** ** ** ** ** ** ** ** ** ** ** ** *…" at bounding box center [0, 0] width 0 height 0
select select "**"
click at [0, 0] on select "** ** ** ** ** ** ** ** ** ** ** ** ** ** ** ** ** ** ** ** ** ** ** ** ** ** *…" at bounding box center [0, 0] width 0 height 0
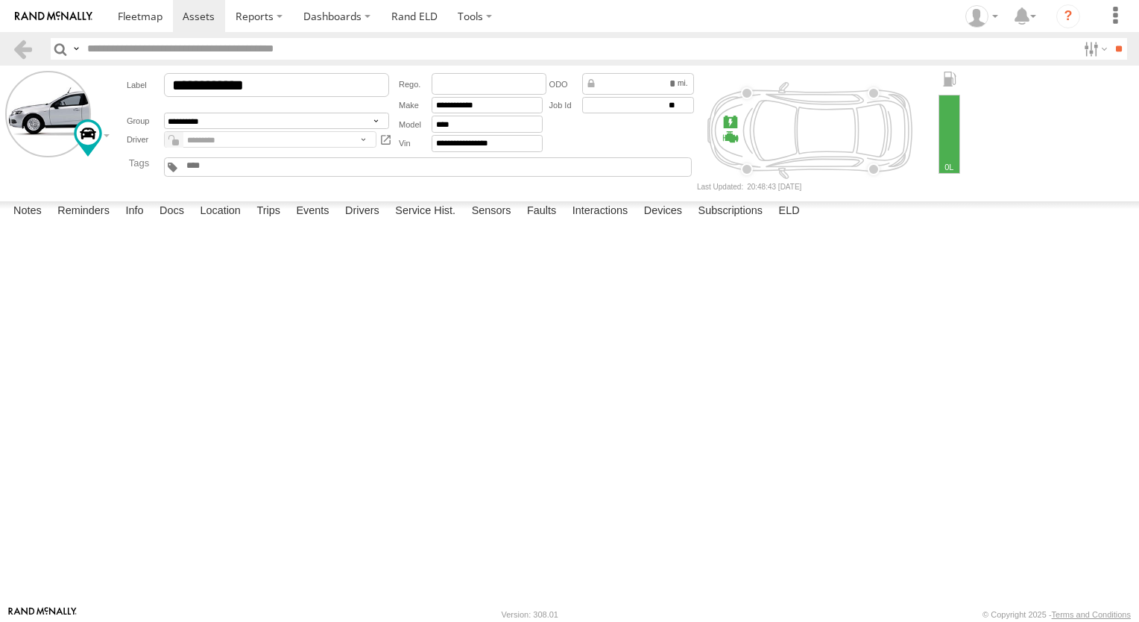
click at [0, 0] on select "**** ******** ****** ******* ******* *** *** ******* ******** *** *** *** *****…" at bounding box center [0, 0] width 0 height 0
select select "*"
click at [0, 0] on select "**** ******** ****** ******* ******* *** *** ******* ******** *** *** *** *****…" at bounding box center [0, 0] width 0 height 0
click at [0, 0] on form "**********" at bounding box center [0, 0] width 0 height 0
click at [0, 0] on button "Create" at bounding box center [0, 0] width 0 height 0
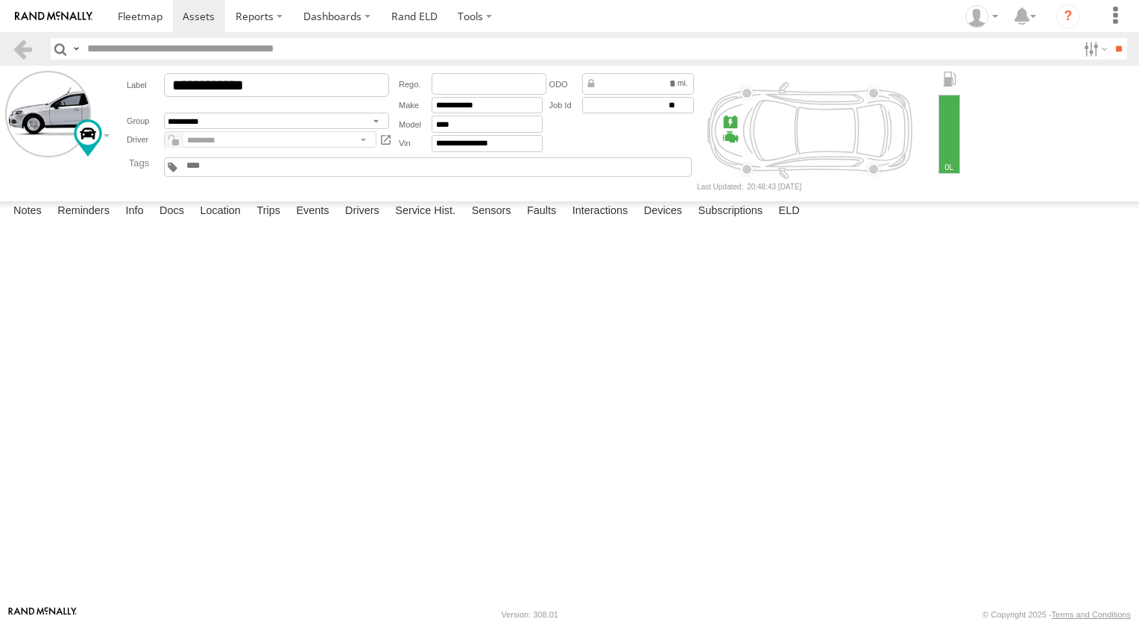
scroll to position [0, 0]
click at [0, 0] on select "****** *** *****" at bounding box center [0, 0] width 0 height 0
click at [739, 222] on label "Subscriptions" at bounding box center [731, 211] width 80 height 21
click at [669, 222] on label "Devices" at bounding box center [662, 211] width 53 height 21
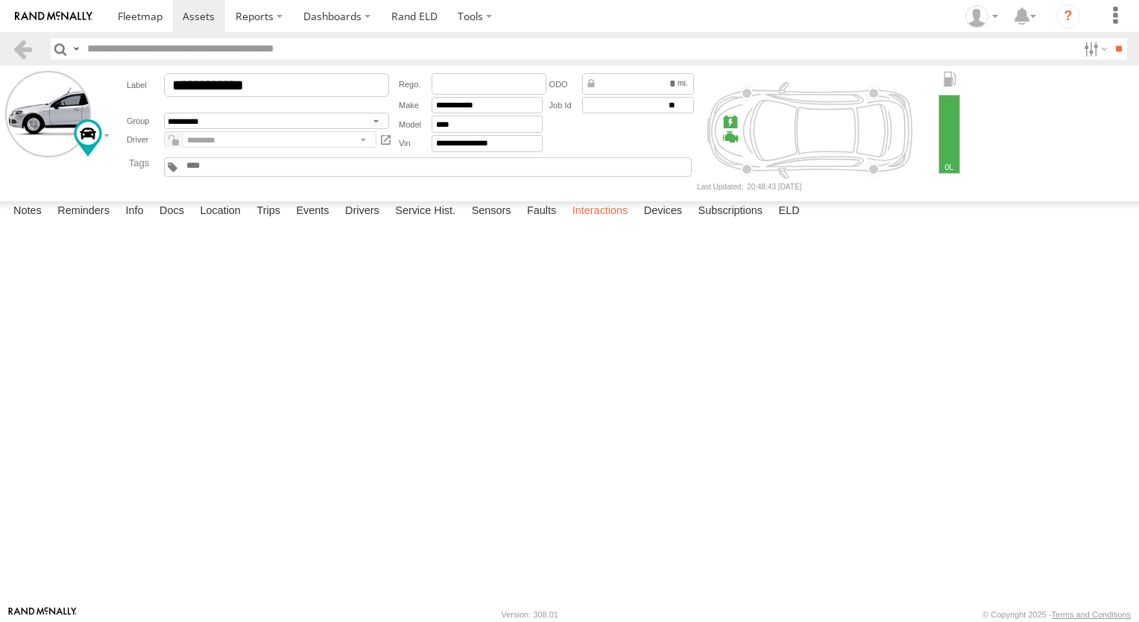
click at [575, 222] on label "Interactions" at bounding box center [600, 211] width 71 height 21
click at [513, 222] on label "Sensors" at bounding box center [491, 211] width 54 height 21
click at [540, 222] on label "Faults" at bounding box center [541, 211] width 44 height 21
click at [552, 222] on label "Faults" at bounding box center [541, 211] width 44 height 21
click at [595, 222] on label "Interactions" at bounding box center [600, 211] width 71 height 21
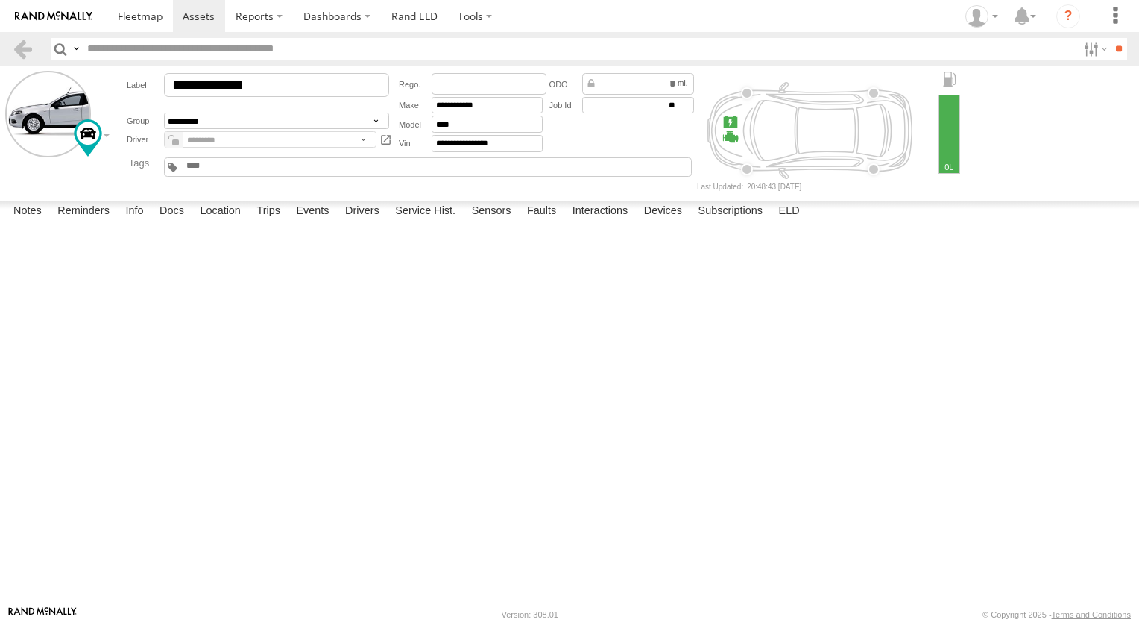
click at [0, 0] on div "Grenlund HQ" at bounding box center [0, 0] width 0 height 0
drag, startPoint x: 202, startPoint y: 260, endPoint x: 194, endPoint y: 284, distance: 25.2
click at [0, 0] on div at bounding box center [0, 0] width 0 height 0
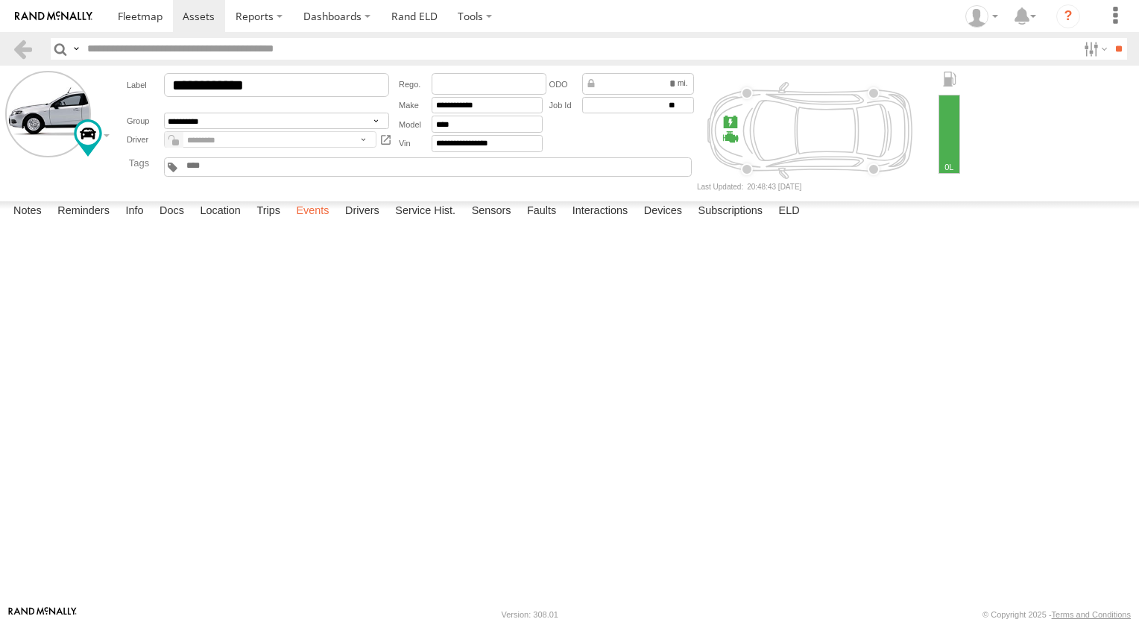
click at [335, 222] on label "Events" at bounding box center [312, 211] width 48 height 21
click at [279, 222] on label "Trips" at bounding box center [268, 211] width 39 height 21
click at [221, 222] on label "Location" at bounding box center [220, 211] width 56 height 21
click at [180, 222] on label "Docs" at bounding box center [171, 211] width 39 height 21
click at [140, 222] on label "Info" at bounding box center [134, 211] width 33 height 21
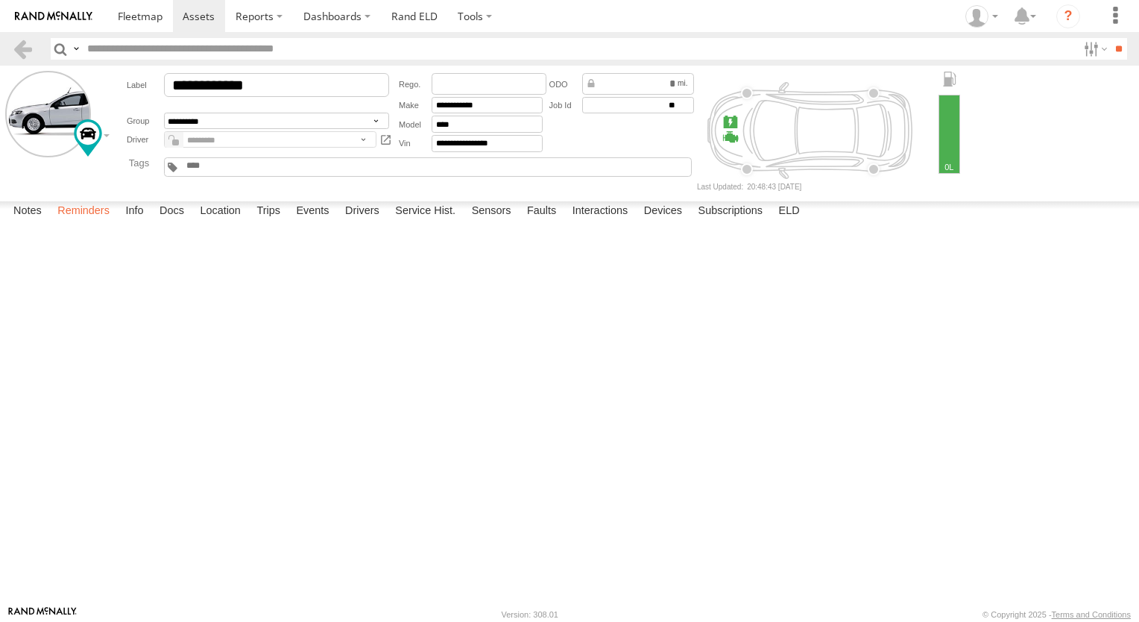
click at [89, 222] on label "Reminders" at bounding box center [83, 211] width 67 height 21
click at [30, 222] on label "Notes" at bounding box center [27, 211] width 43 height 21
click at [72, 222] on label "Reminders" at bounding box center [83, 211] width 67 height 21
click at [0, 0] on select "**********" at bounding box center [0, 0] width 0 height 0
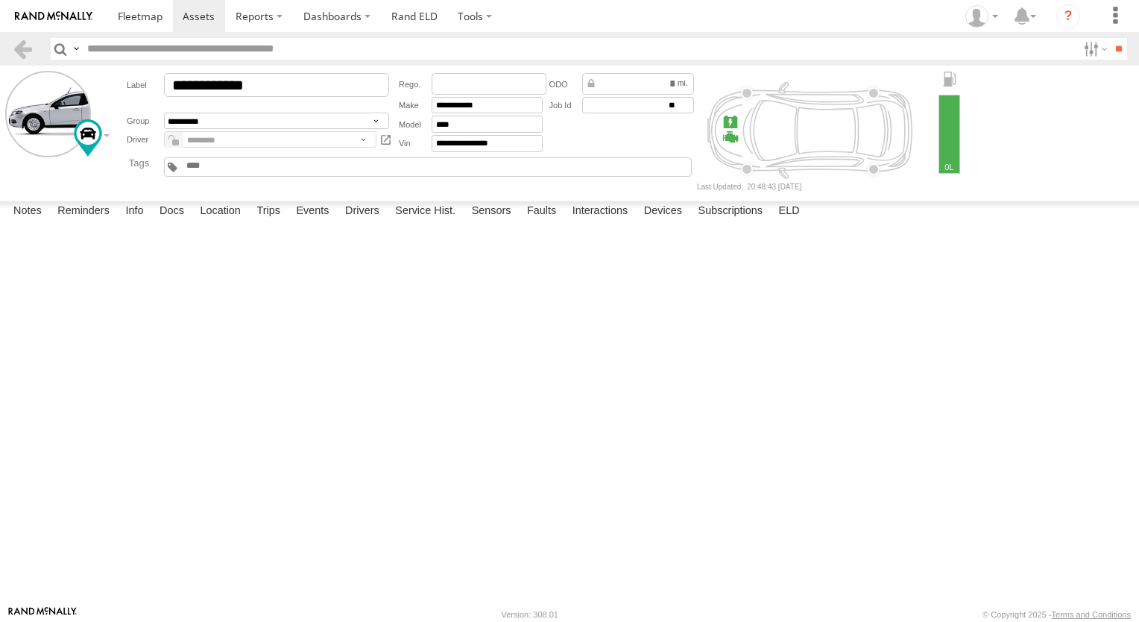
click at [0, 0] on input "text" at bounding box center [0, 0] width 0 height 0
click at [0, 0] on div at bounding box center [0, 0] width 0 height 0
click at [0, 0] on select "**********" at bounding box center [0, 0] width 0 height 0
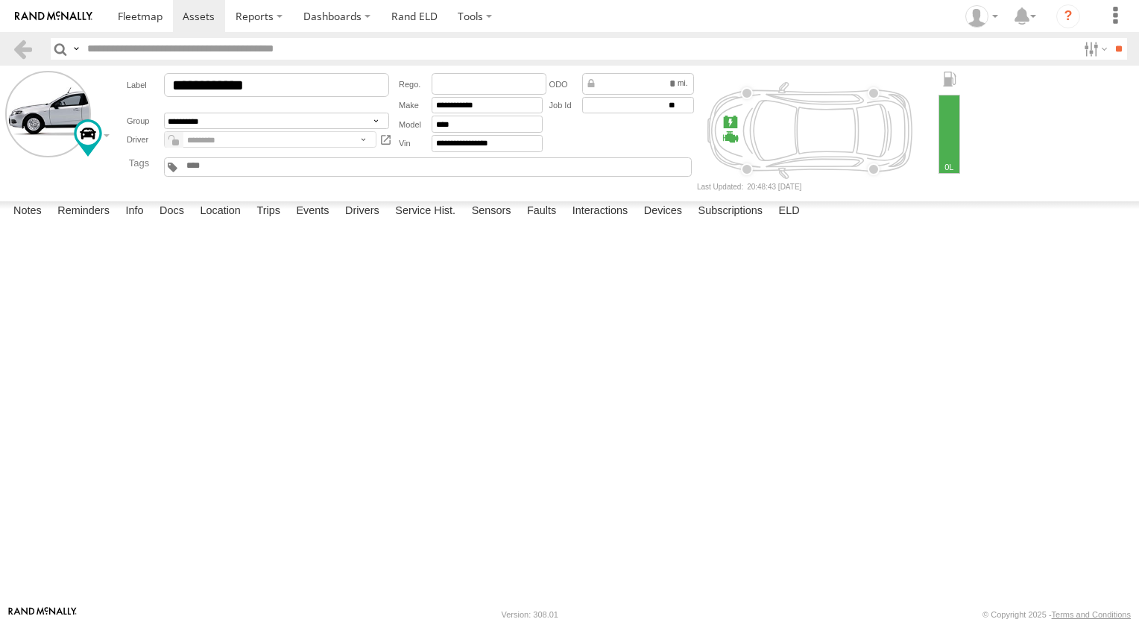
click at [0, 0] on div at bounding box center [0, 0] width 0 height 0
click at [0, 0] on select "**********" at bounding box center [0, 0] width 0 height 0
click at [16, 222] on label "Notes" at bounding box center [27, 211] width 43 height 21
click at [0, 0] on textarea at bounding box center [0, 0] width 0 height 0
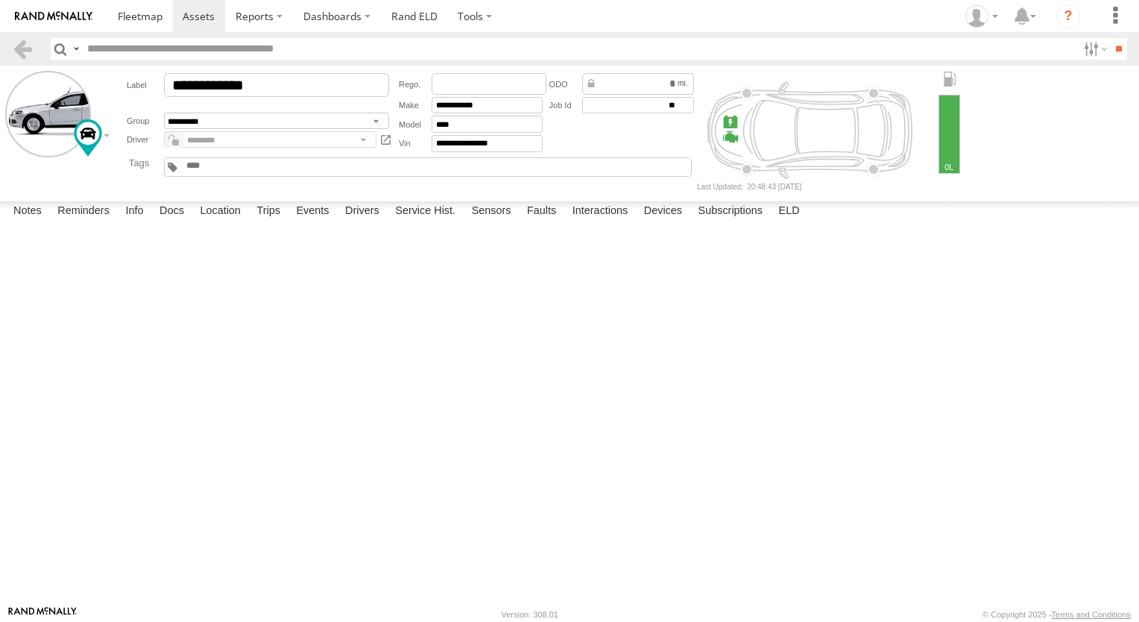
type textarea "*********"
click at [0, 0] on button "Save" at bounding box center [0, 0] width 0 height 0
click at [130, 21] on span at bounding box center [140, 16] width 45 height 14
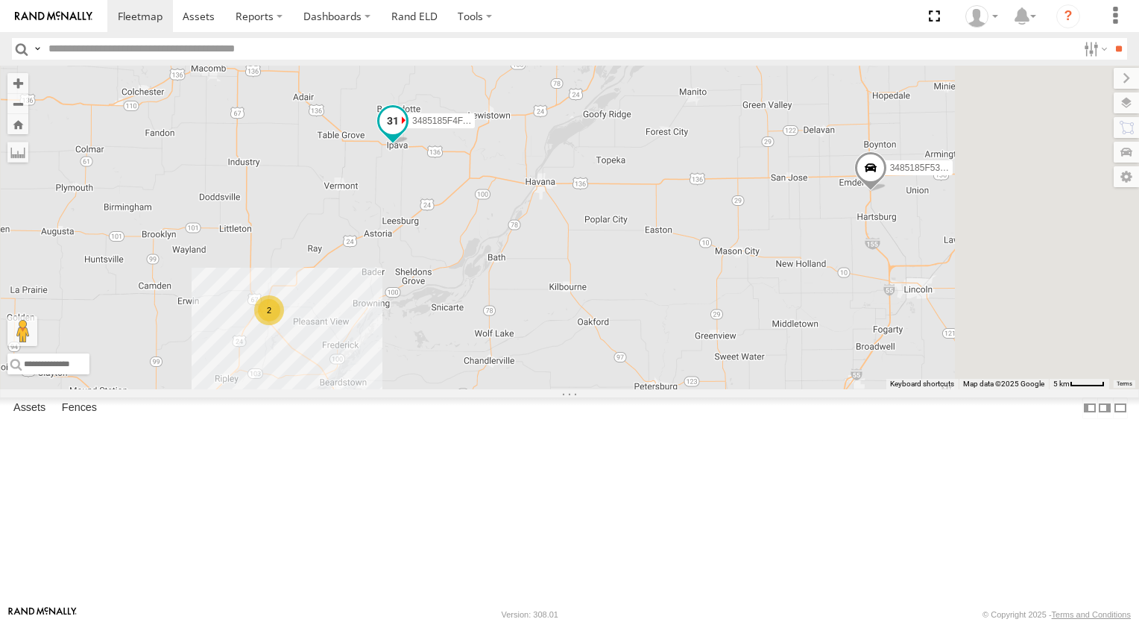
click at [406, 135] on span at bounding box center [392, 121] width 27 height 27
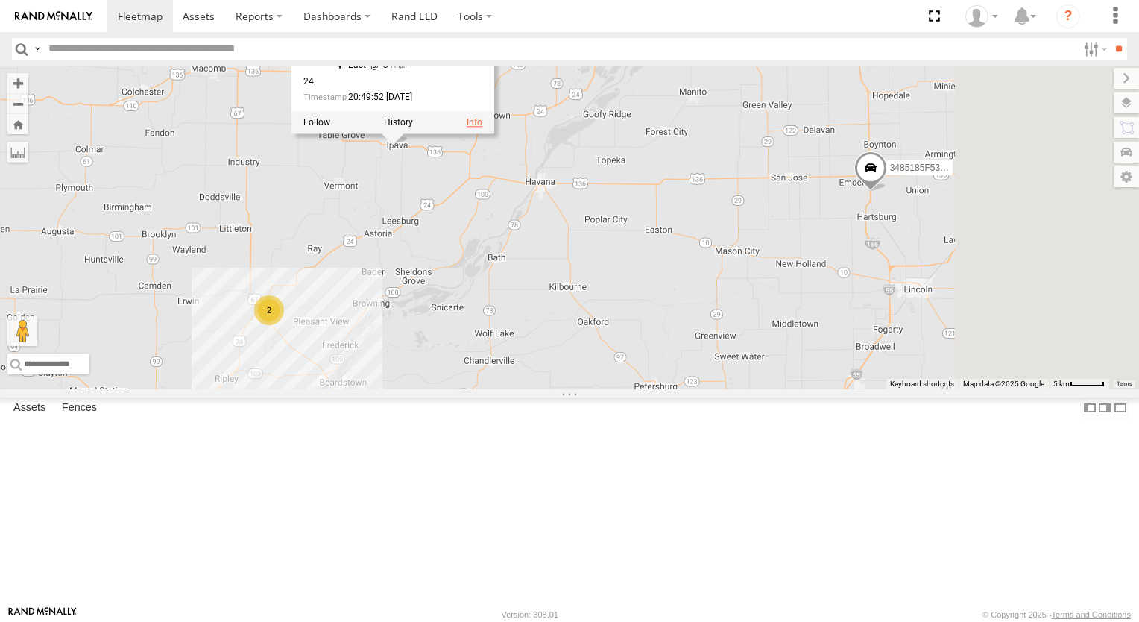
click at [482, 128] on link at bounding box center [475, 123] width 16 height 10
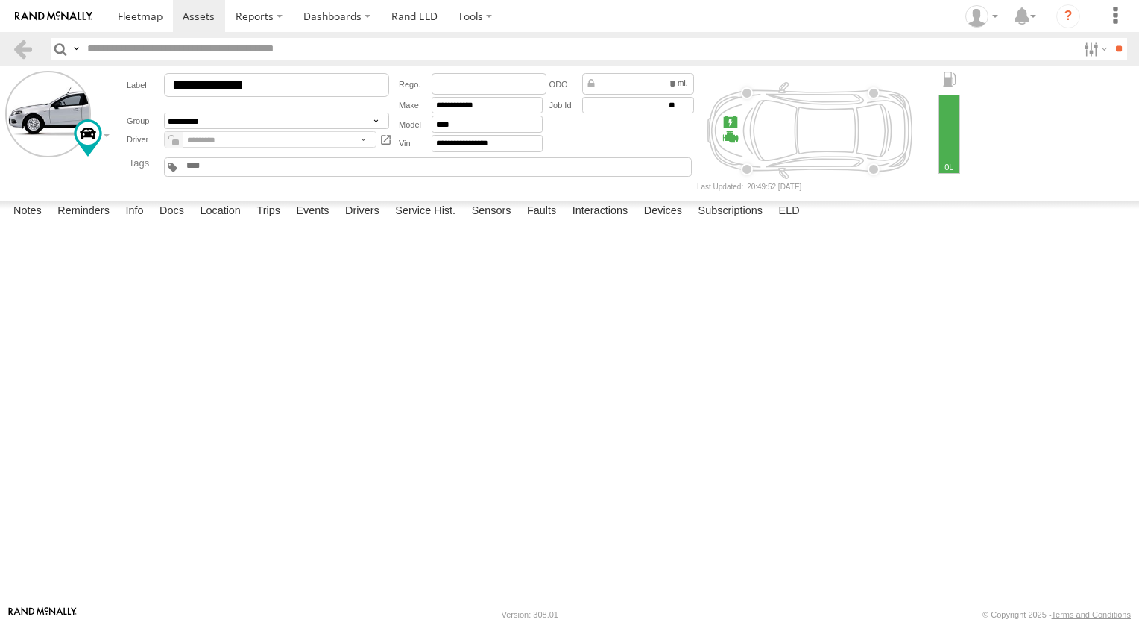
click at [730, 122] on div at bounding box center [730, 122] width 16 height 16
click at [723, 139] on div at bounding box center [730, 137] width 16 height 16
click at [0, 0] on div "[DATE] 20:50 09/21/2025 Stay Safe [PERSON_NAME] Complete" at bounding box center [0, 0] width 0 height 0
click at [708, 222] on label "Subscriptions" at bounding box center [731, 211] width 80 height 21
click at [685, 222] on label "Devices" at bounding box center [662, 211] width 53 height 21
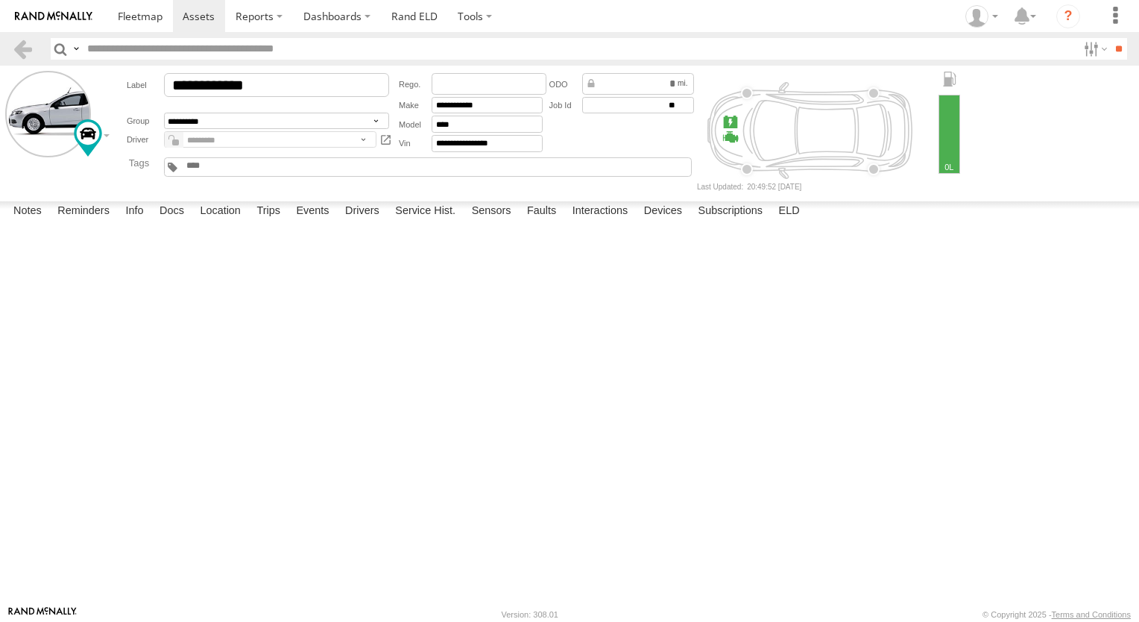
click at [0, 0] on div "Grenlund Trucking" at bounding box center [0, 0] width 0 height 0
click at [0, 0] on div "3485185F4FAC" at bounding box center [0, 0] width 0 height 0
click at [104, 136] on div at bounding box center [181, 131] width 215 height 25
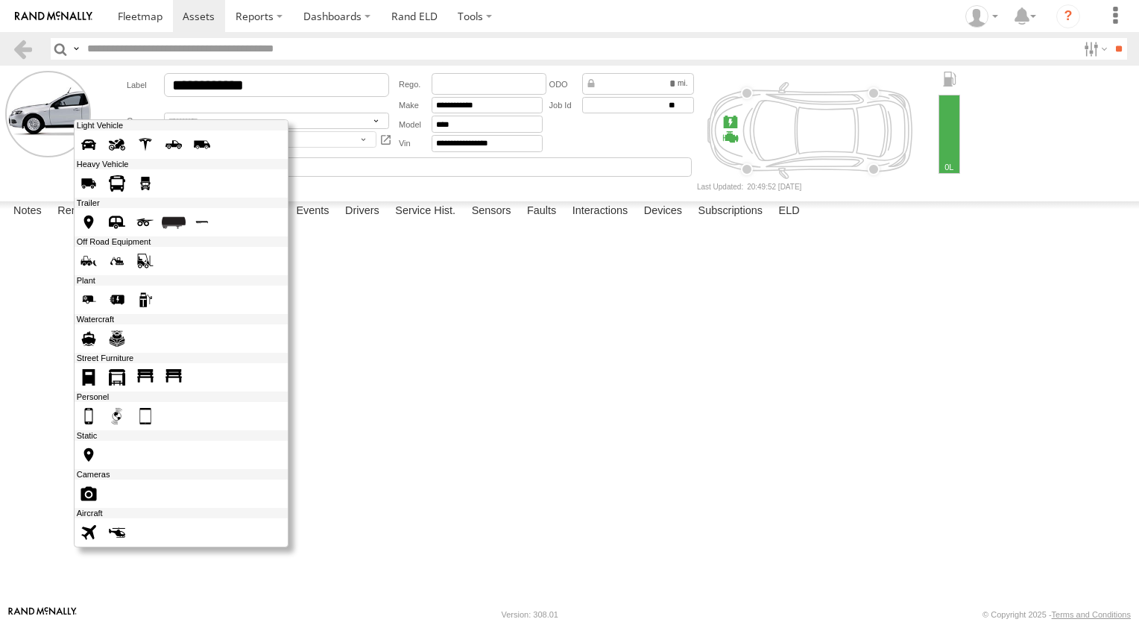
click at [143, 183] on span at bounding box center [145, 183] width 24 height 24
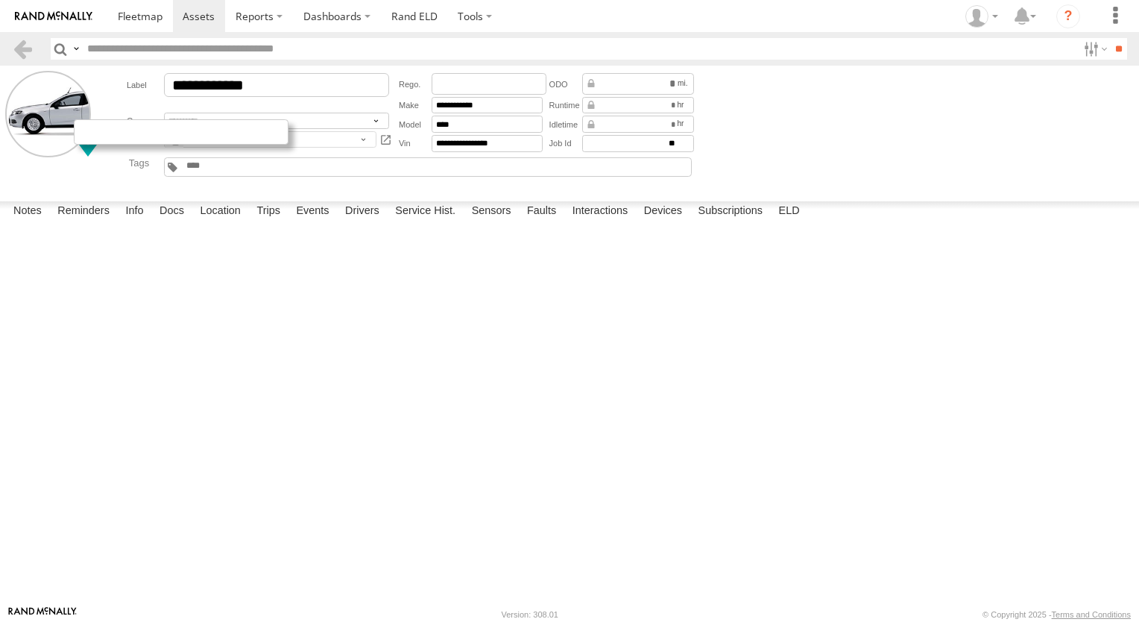
click at [92, 127] on div at bounding box center [181, 131] width 215 height 25
click at [0, 0] on div at bounding box center [0, 0] width 0 height 0
click at [66, 222] on label "Reminders" at bounding box center [83, 211] width 67 height 21
click at [134, 222] on label "Info" at bounding box center [134, 211] width 33 height 21
click at [177, 222] on label "Docs" at bounding box center [171, 211] width 39 height 21
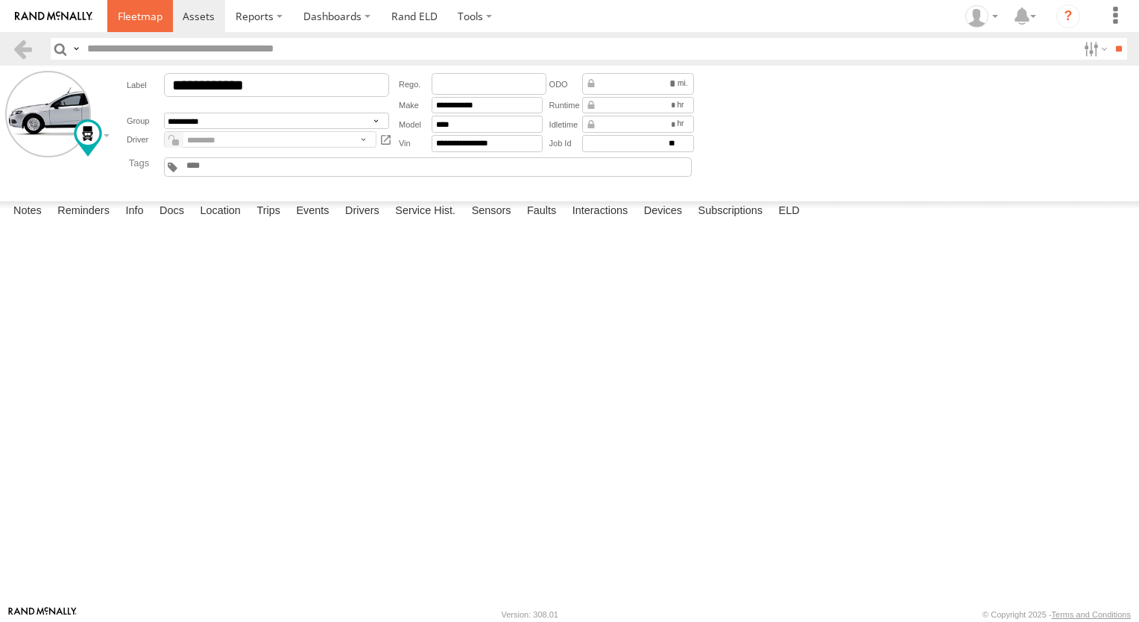
click at [155, 7] on link at bounding box center [140, 16] width 66 height 32
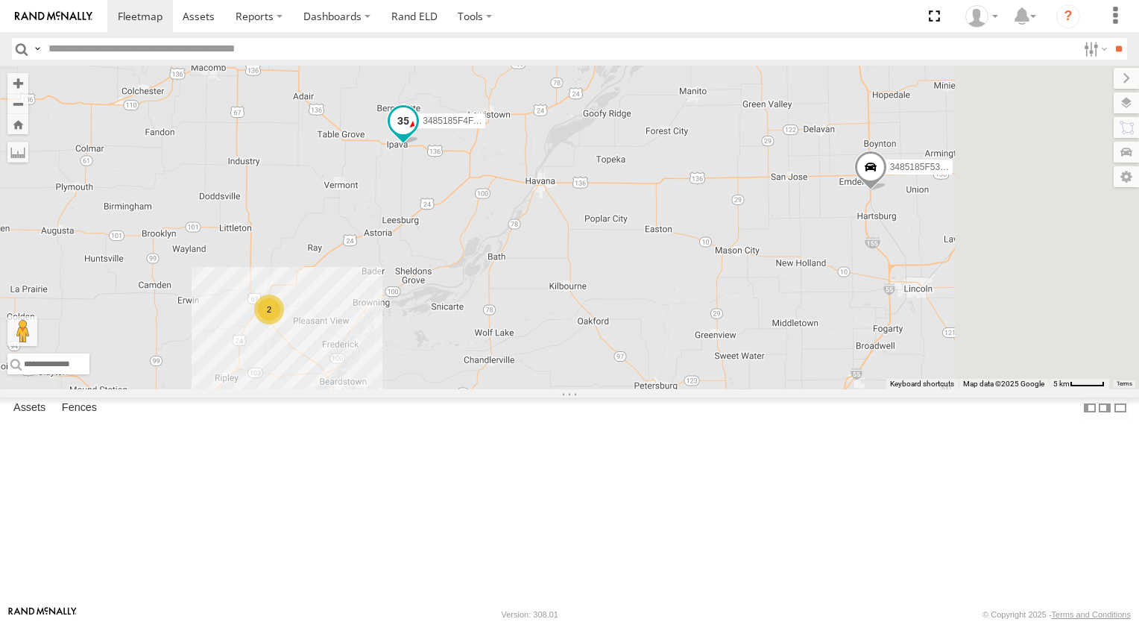
click at [417, 134] on span at bounding box center [403, 120] width 27 height 27
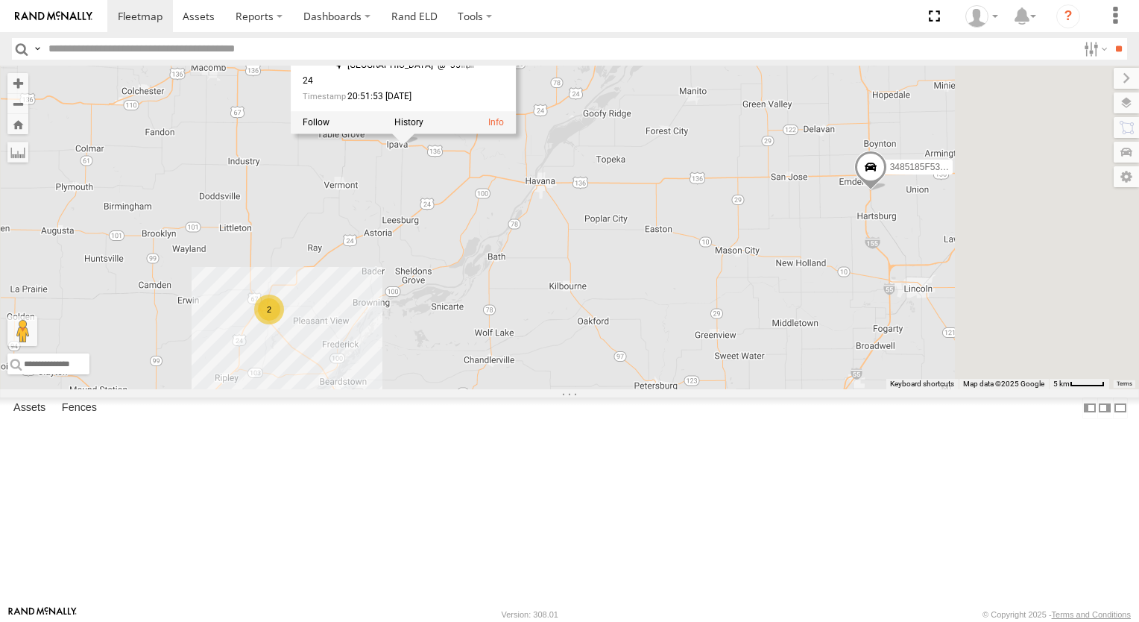
click at [733, 167] on div "3485185F4FAC 2 3485185F53E0 3485185F4FAC All Assets US-136 Ipava 40.35085 , -90…" at bounding box center [569, 227] width 1139 height 323
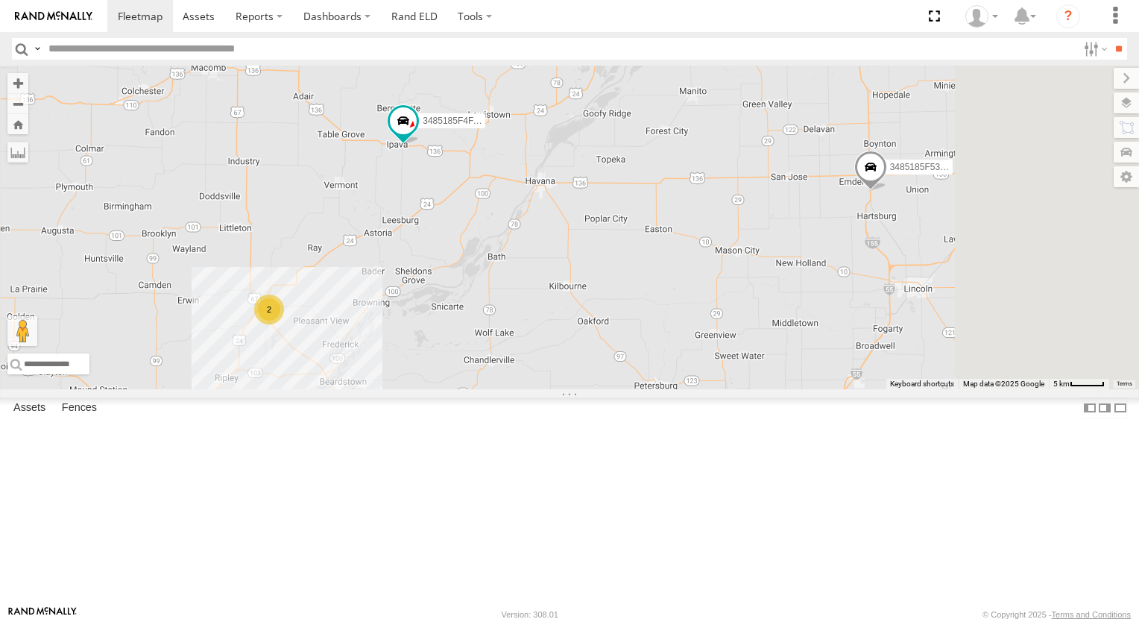
click at [592, 271] on div "3485185F4FAC 2 3485185F53E0" at bounding box center [569, 227] width 1139 height 323
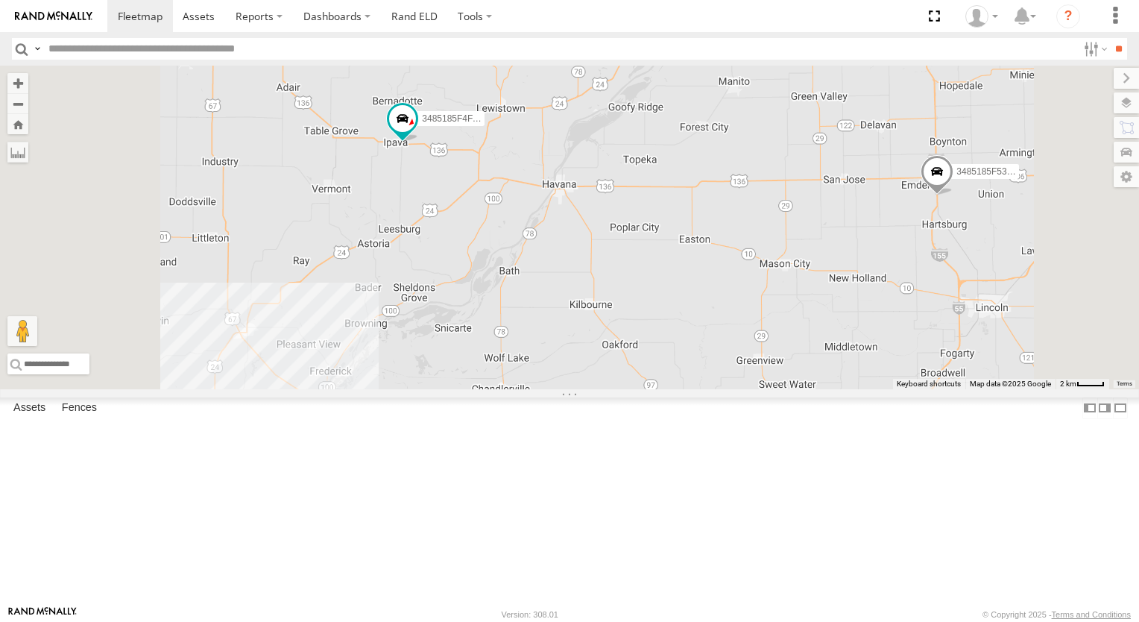
click at [592, 271] on div "3485185F4FAC 3485185F53E0" at bounding box center [569, 227] width 1139 height 323
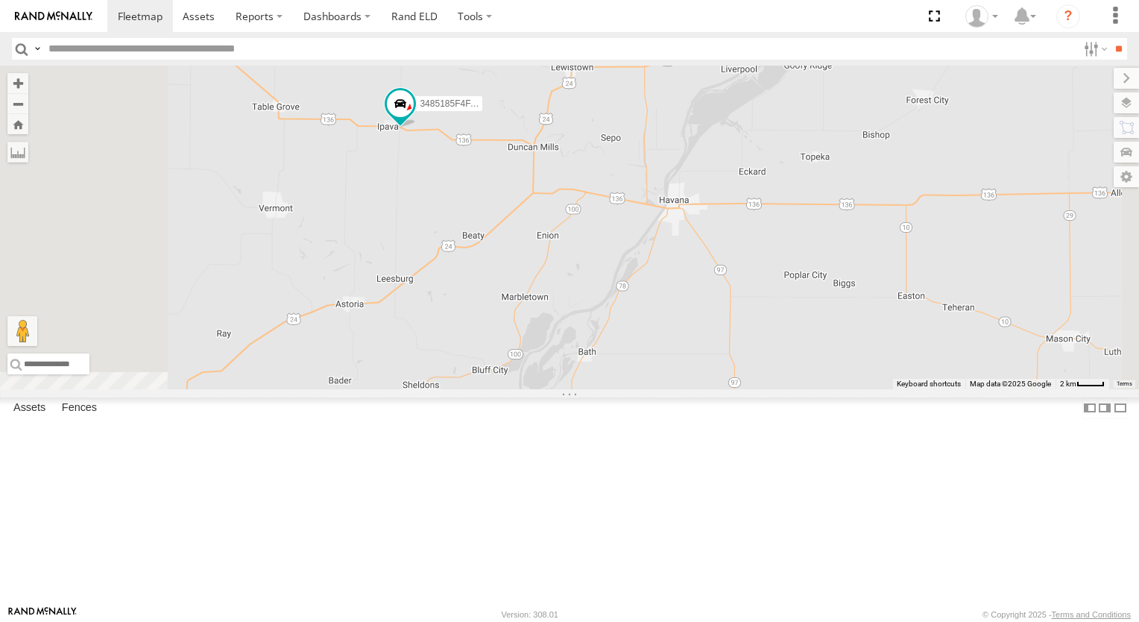
click at [592, 271] on div "3485185F4FAC 3485185F53E0" at bounding box center [569, 227] width 1139 height 323
click at [592, 270] on div "3485185F4FAC 3485185F53E0" at bounding box center [569, 227] width 1139 height 323
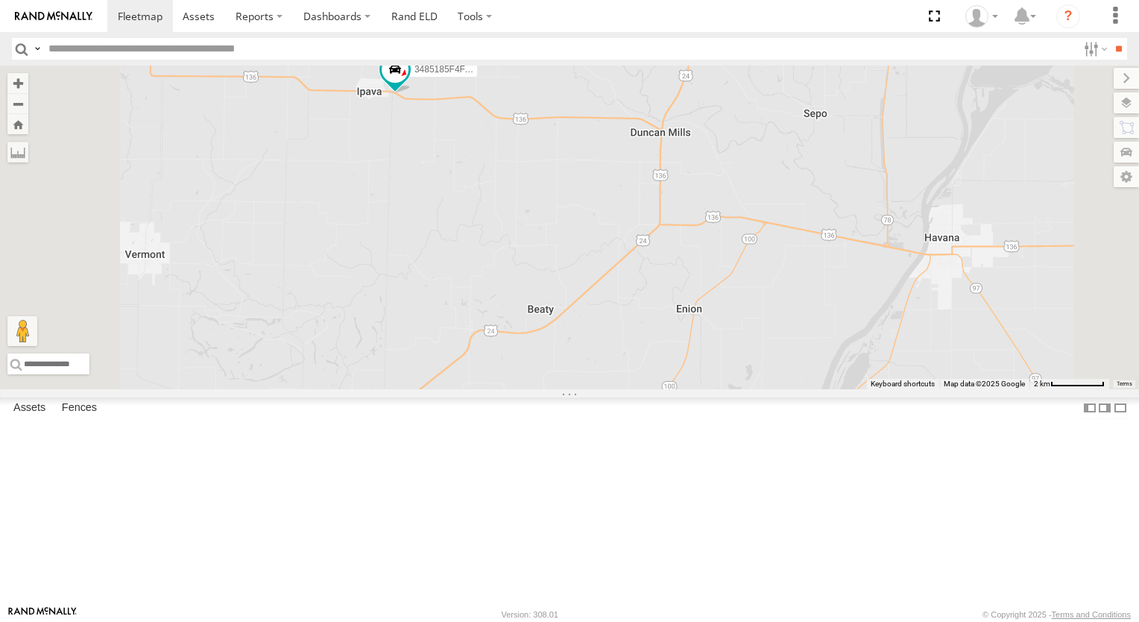
click at [601, 225] on div "3485185F4FAC 3485185F53E0" at bounding box center [569, 227] width 1139 height 323
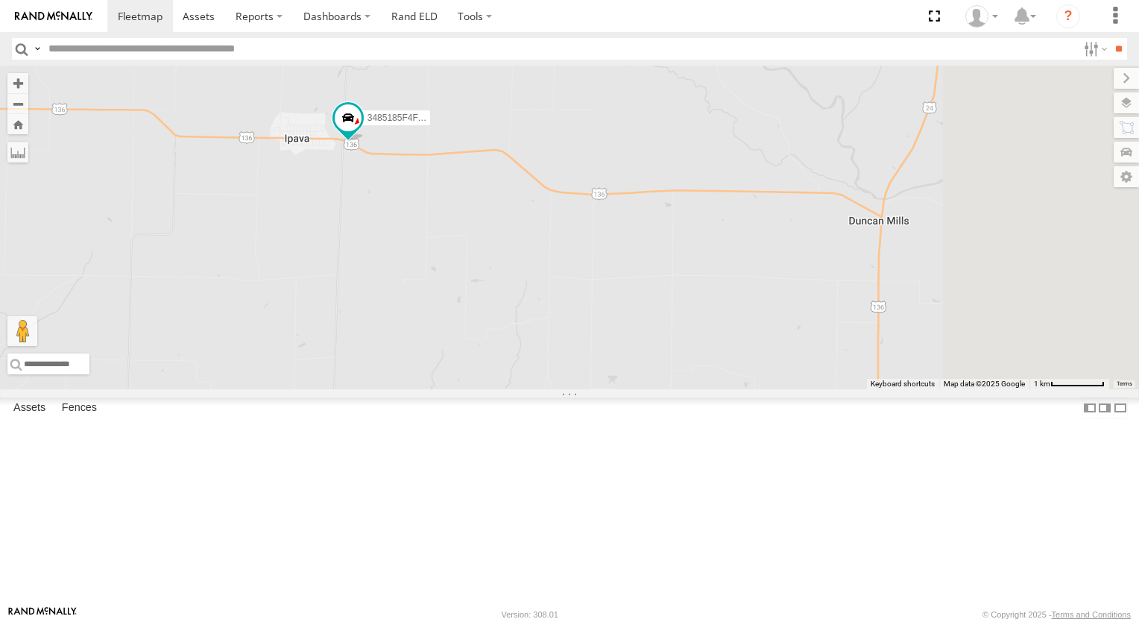
drag, startPoint x: 596, startPoint y: 204, endPoint x: 568, endPoint y: 280, distance: 81.1
click at [568, 280] on div "3485185F4FAC 3485185F53E0" at bounding box center [569, 227] width 1139 height 323
click at [559, 288] on div "3485185F4FAC 3485185F53E0" at bounding box center [569, 227] width 1139 height 323
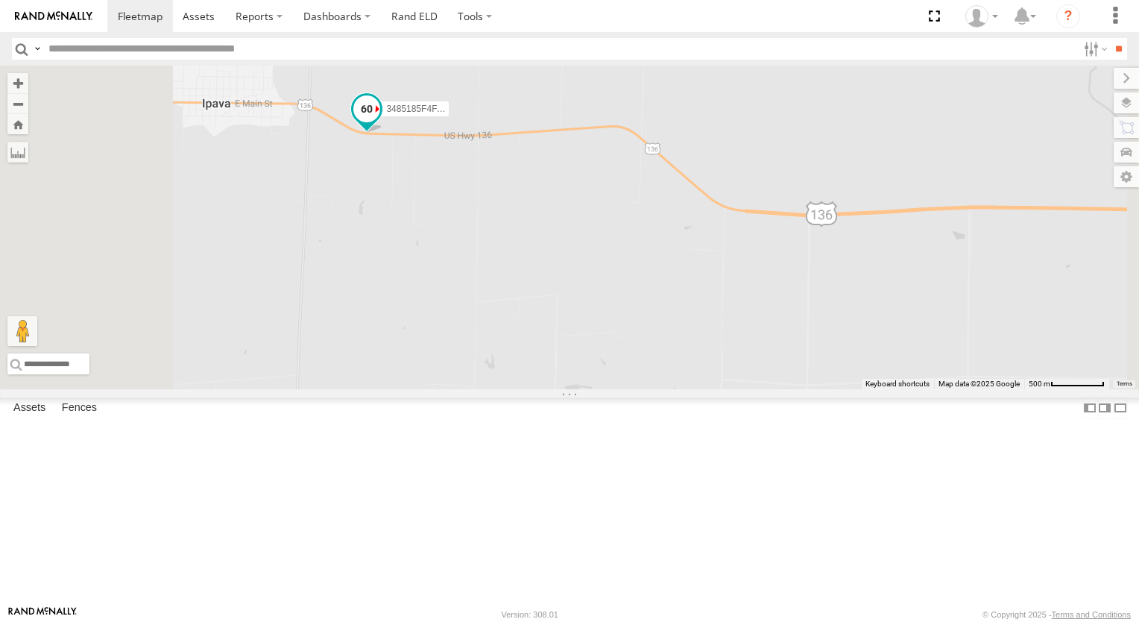
click at [380, 123] on span at bounding box center [366, 109] width 27 height 27
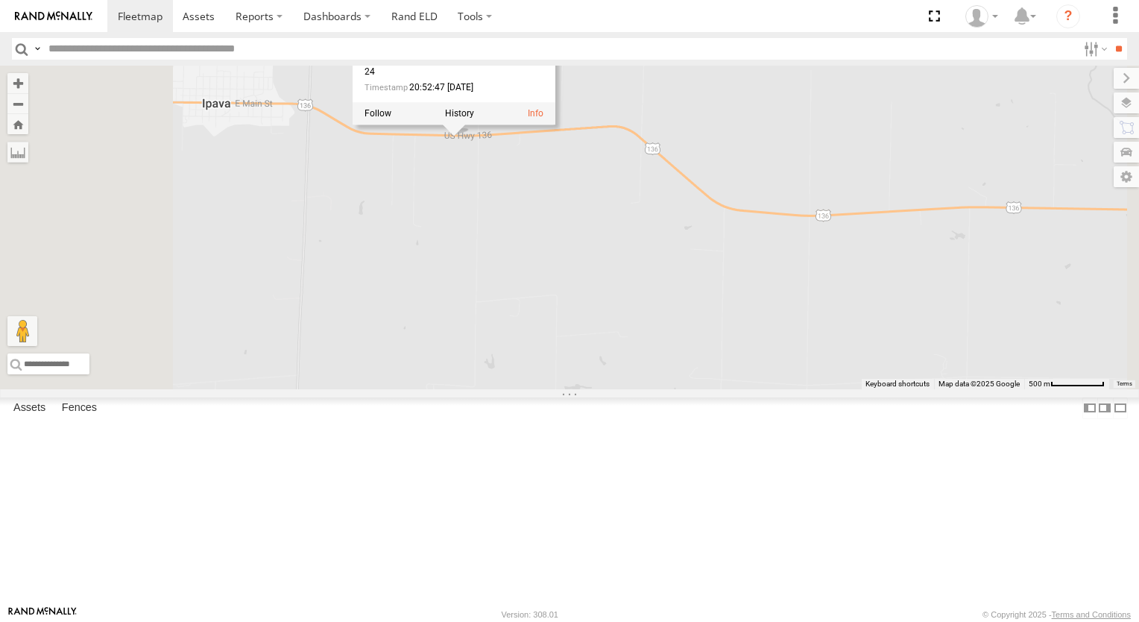
click at [622, 259] on div "3485185F4FAC 3485185F53E0 3485185F4FAC All Assets US-136 Ipava 40.34858 , -90.2…" at bounding box center [569, 227] width 1139 height 323
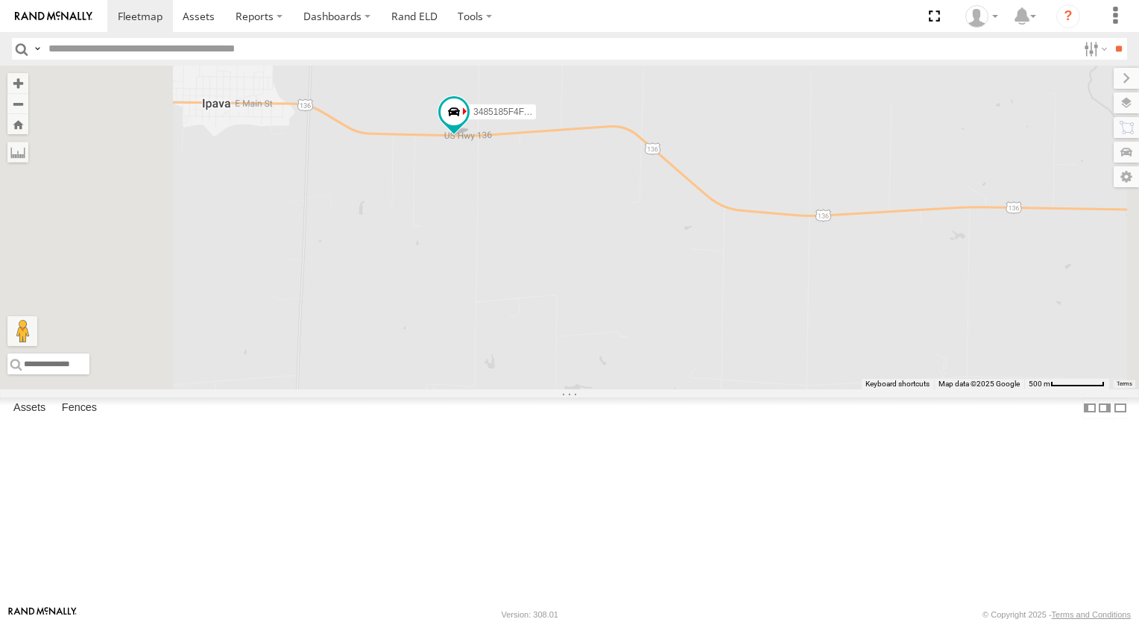
click at [665, 276] on div "3485185F4FAC 3485185F53E0" at bounding box center [569, 227] width 1139 height 323
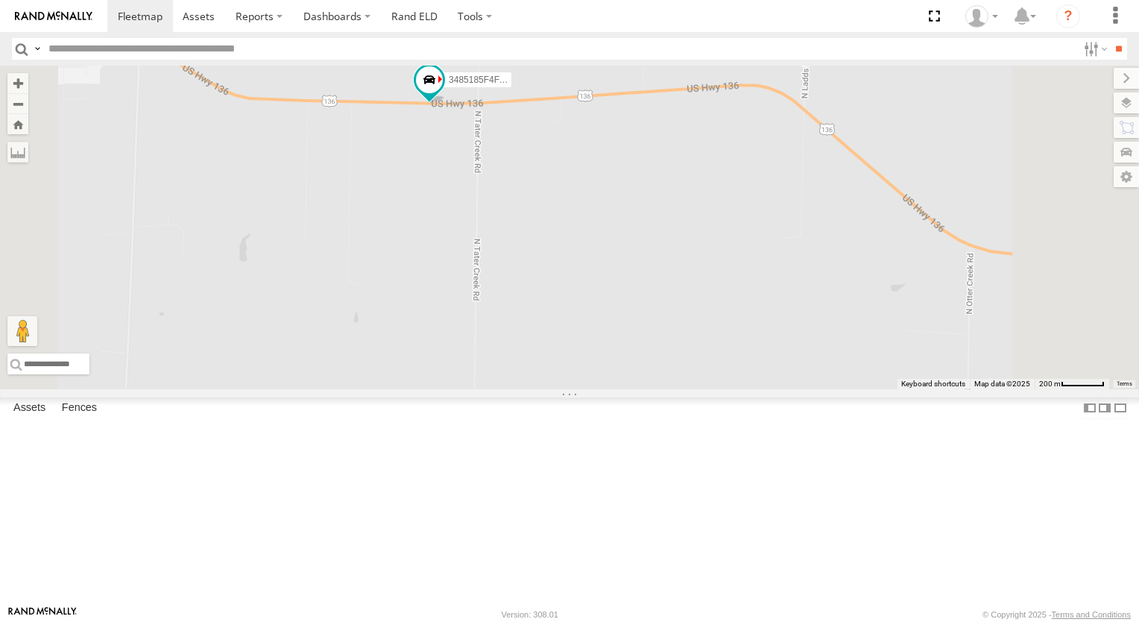
click at [642, 260] on div "3485185F4FAC 3485185F53E0" at bounding box center [569, 227] width 1139 height 323
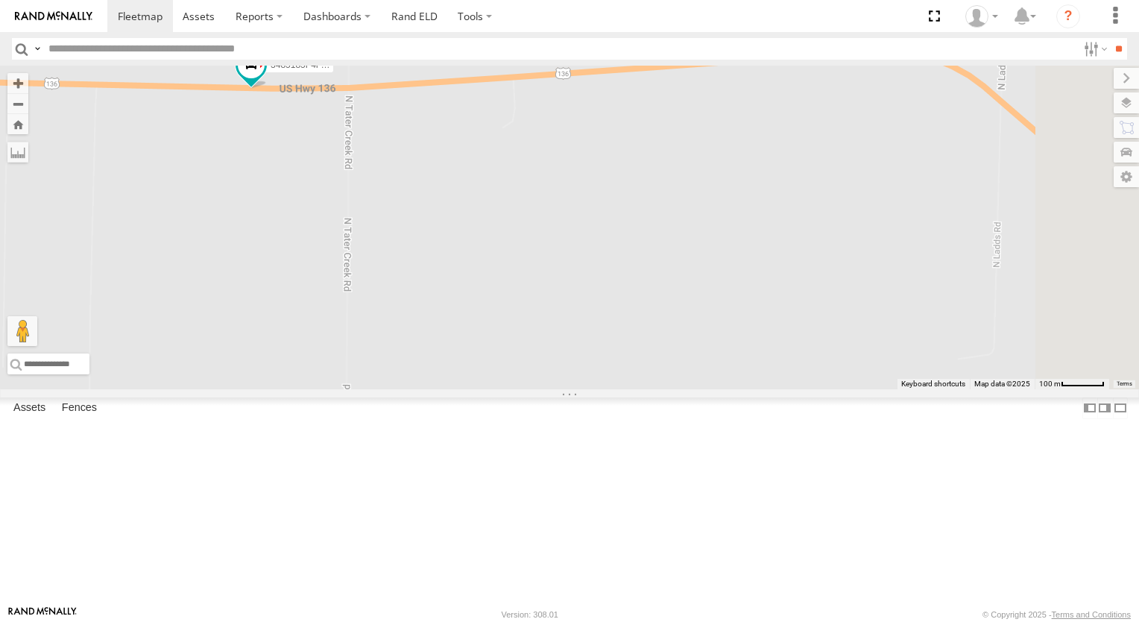
drag, startPoint x: 757, startPoint y: 250, endPoint x: 592, endPoint y: 287, distance: 168.7
click at [592, 287] on div "3485185F4FAC 3485185F53E0" at bounding box center [569, 227] width 1139 height 323
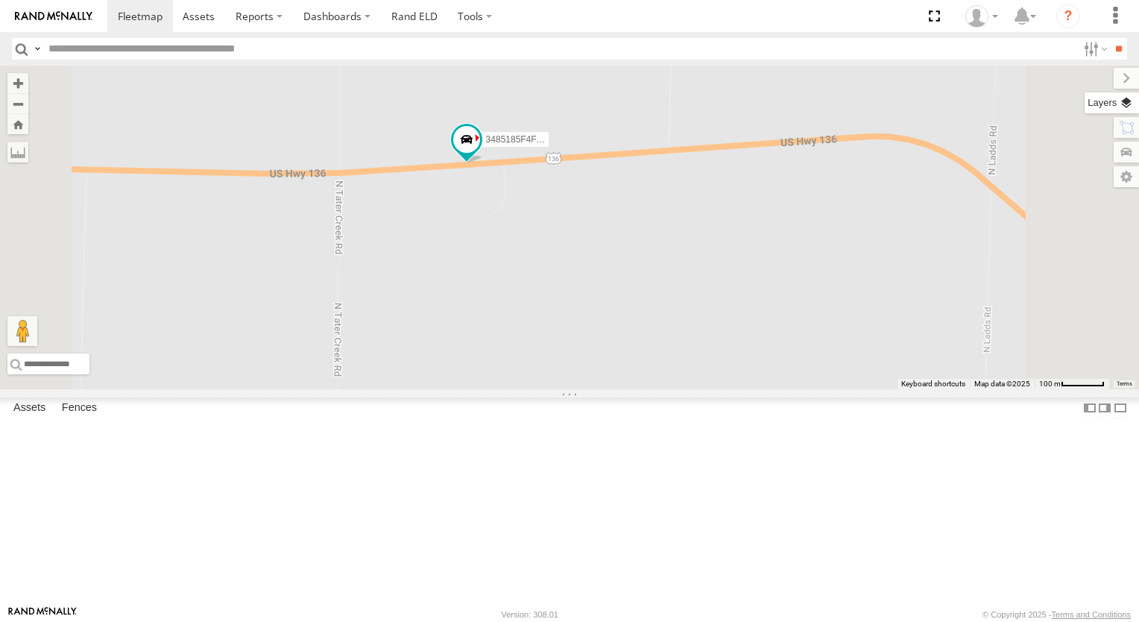
click at [1128, 107] on label at bounding box center [1111, 102] width 54 height 21
click at [908, 230] on div "3485185F4FAC 3485185F53E0" at bounding box center [569, 227] width 1139 height 323
click at [859, 338] on div "3485185F4FAC 3485185F53E0" at bounding box center [569, 227] width 1139 height 323
click at [1089, 82] on label at bounding box center [1114, 78] width 50 height 21
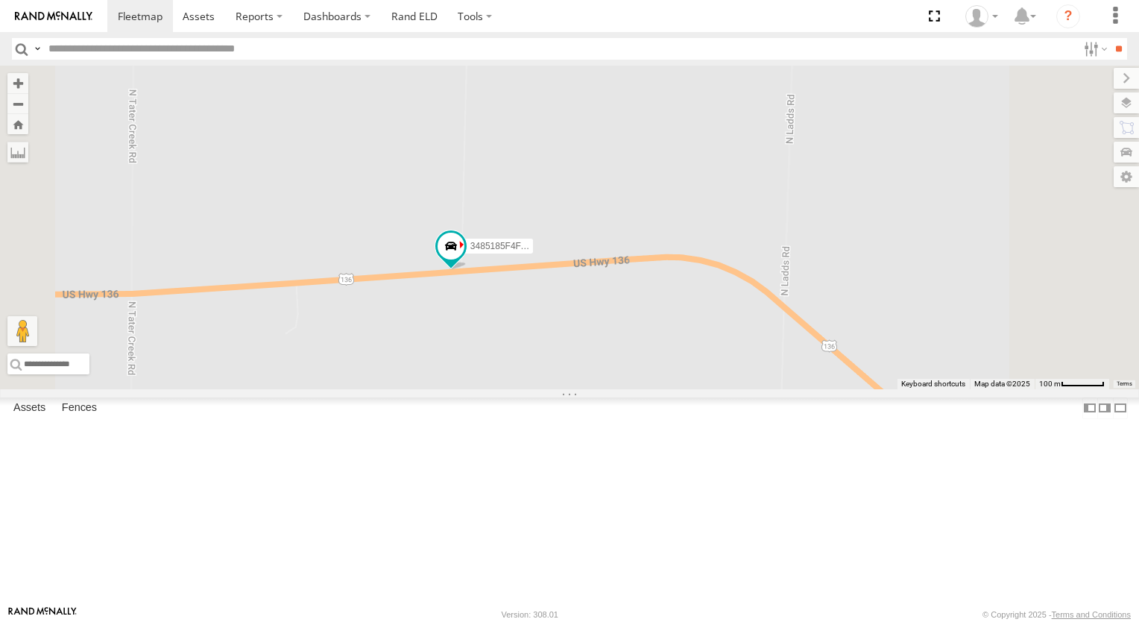
click at [0, 0] on span at bounding box center [0, 0] width 0 height 0
click at [185, 28] on link at bounding box center [199, 16] width 53 height 32
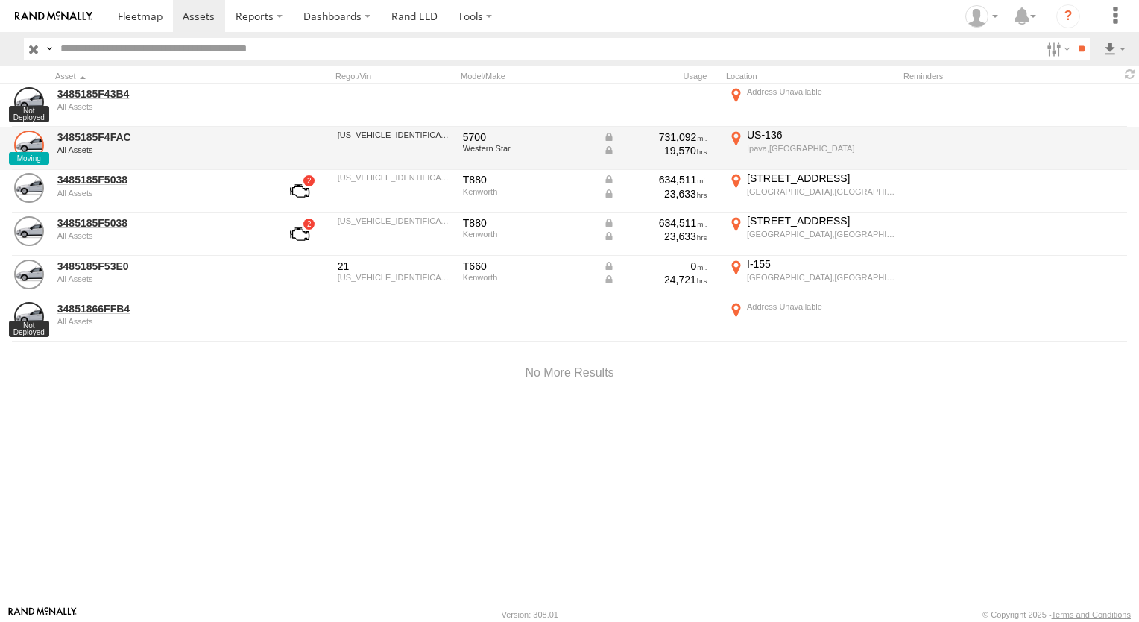
click at [33, 139] on link at bounding box center [29, 145] width 30 height 30
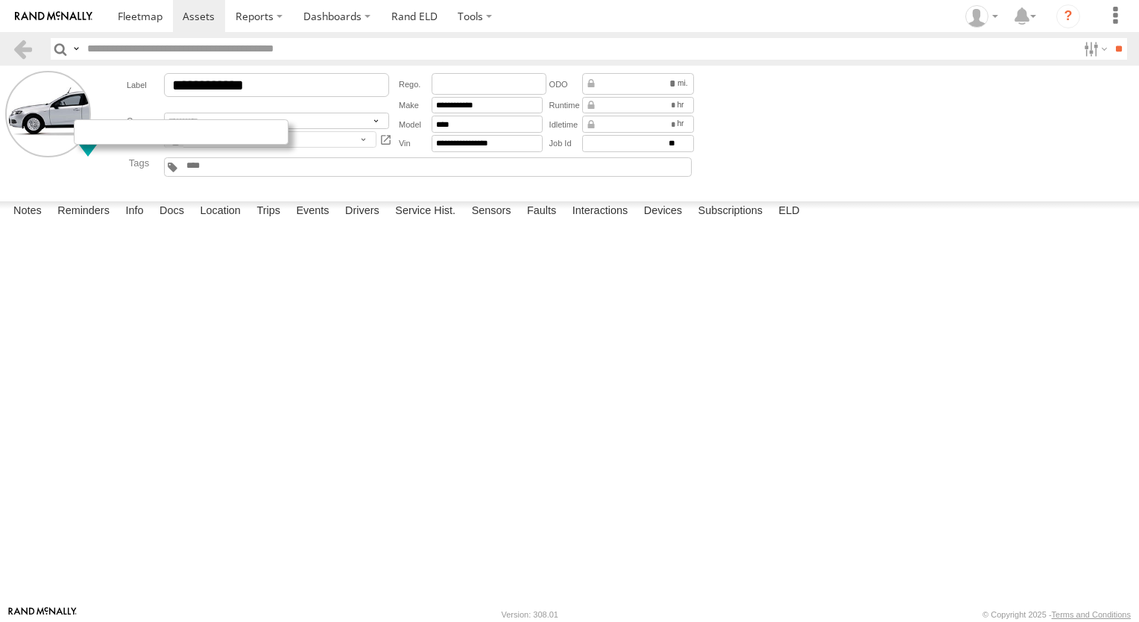
click at [90, 127] on div at bounding box center [181, 131] width 215 height 25
click at [44, 154] on label at bounding box center [48, 114] width 86 height 86
click at [0, 0] on label "Choose file to Upload" at bounding box center [0, 0] width 0 height 0
click at [0, 0] on input "file" at bounding box center [0, 0] width 0 height 0
click at [0, 0] on label "Library" at bounding box center [0, 0] width 0 height 0
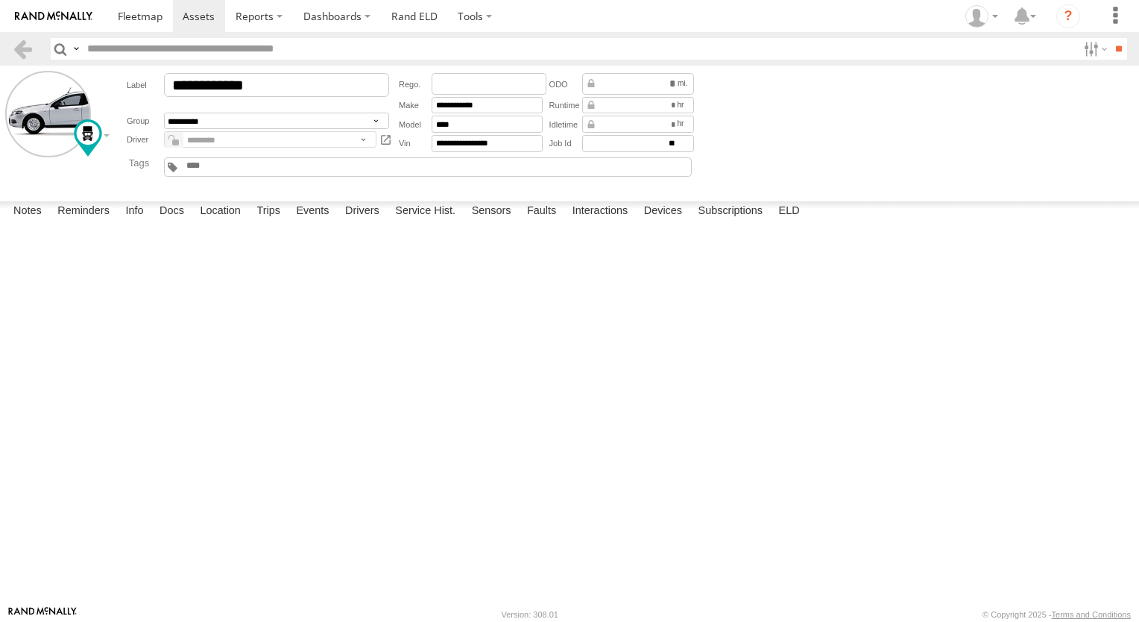
click at [0, 0] on span at bounding box center [0, 0] width 0 height 0
click at [0, 0] on label "Close" at bounding box center [0, 0] width 0 height 0
click at [125, 17] on span at bounding box center [140, 16] width 45 height 14
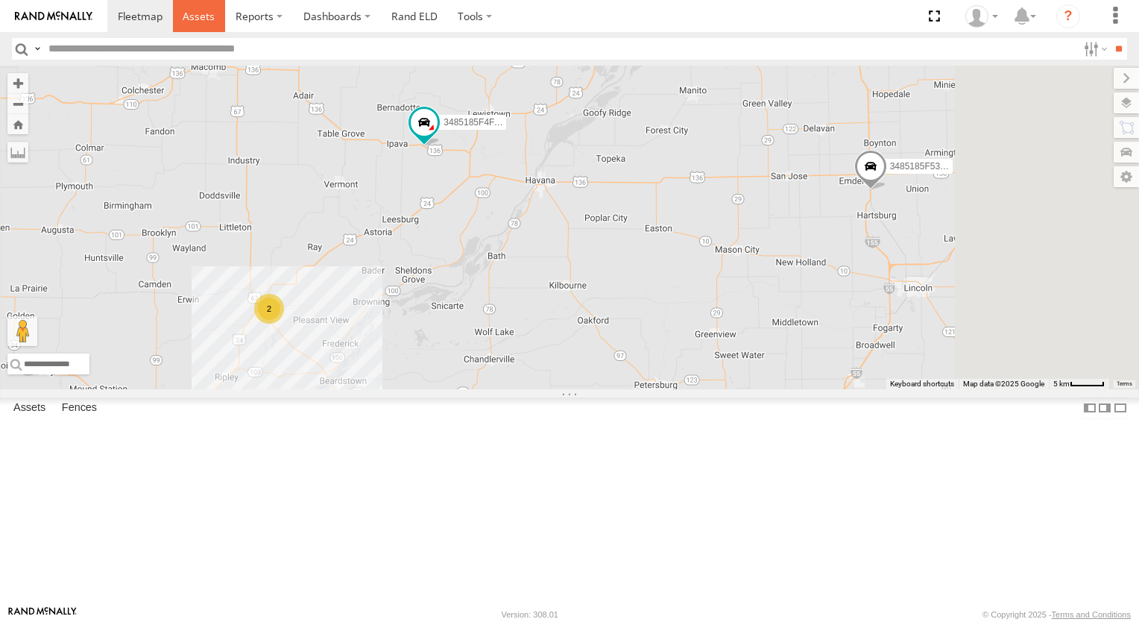
click at [218, 19] on link at bounding box center [199, 16] width 53 height 32
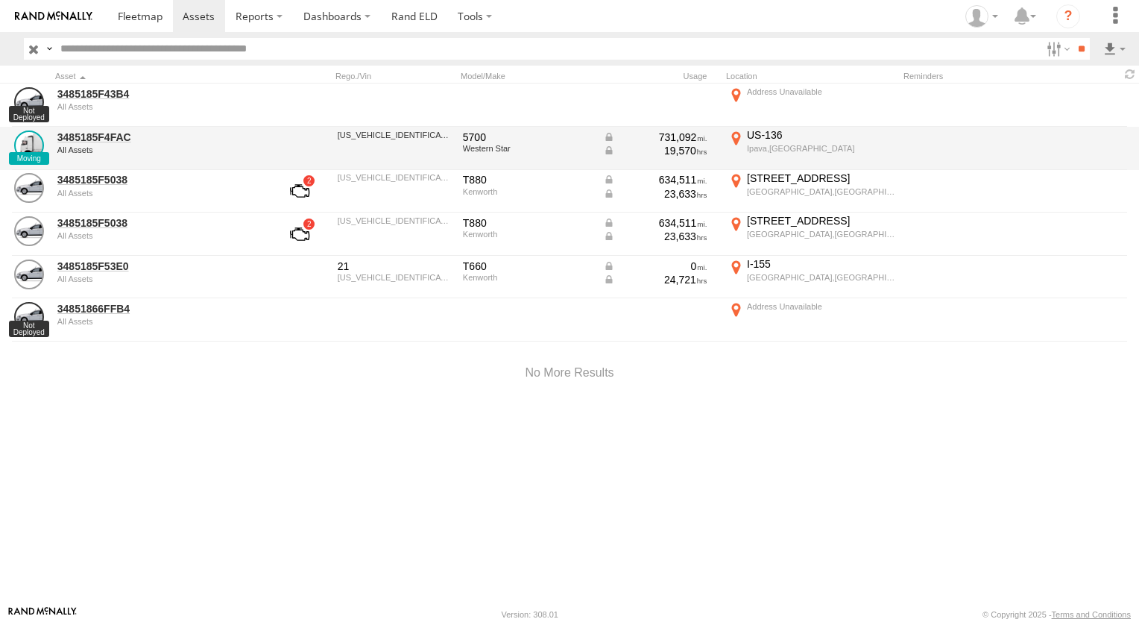
click at [718, 144] on div "731,092 19,570" at bounding box center [660, 148] width 119 height 40
click at [87, 135] on link "3485185F4FAC" at bounding box center [159, 136] width 204 height 13
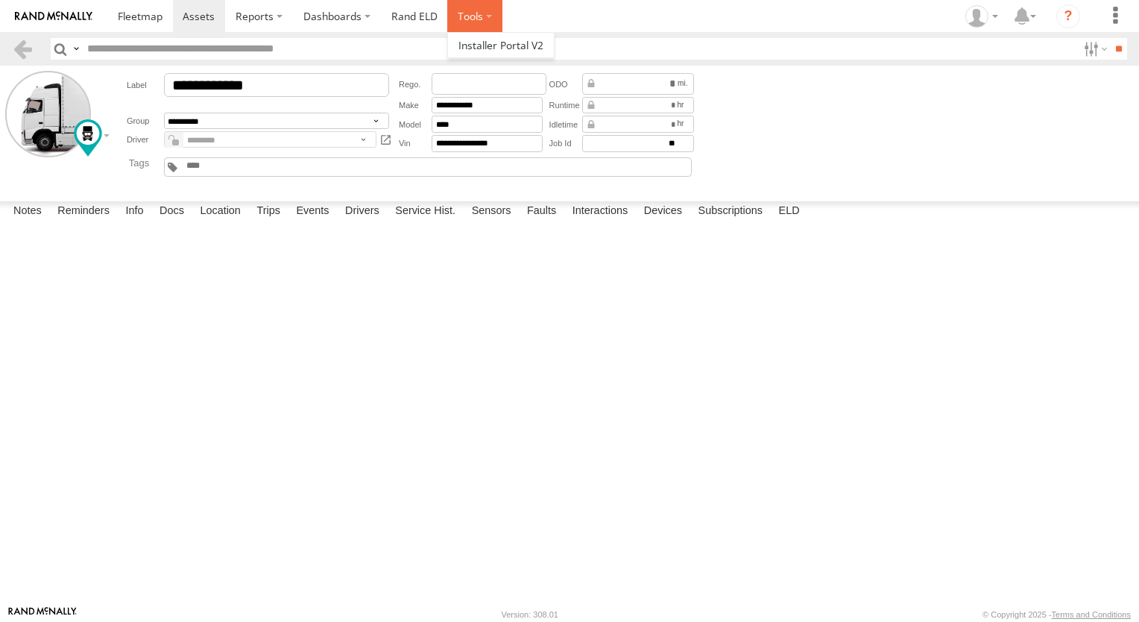
click at [464, 15] on label at bounding box center [474, 16] width 55 height 32
click at [1115, 44] on input "**" at bounding box center [1118, 49] width 17 height 22
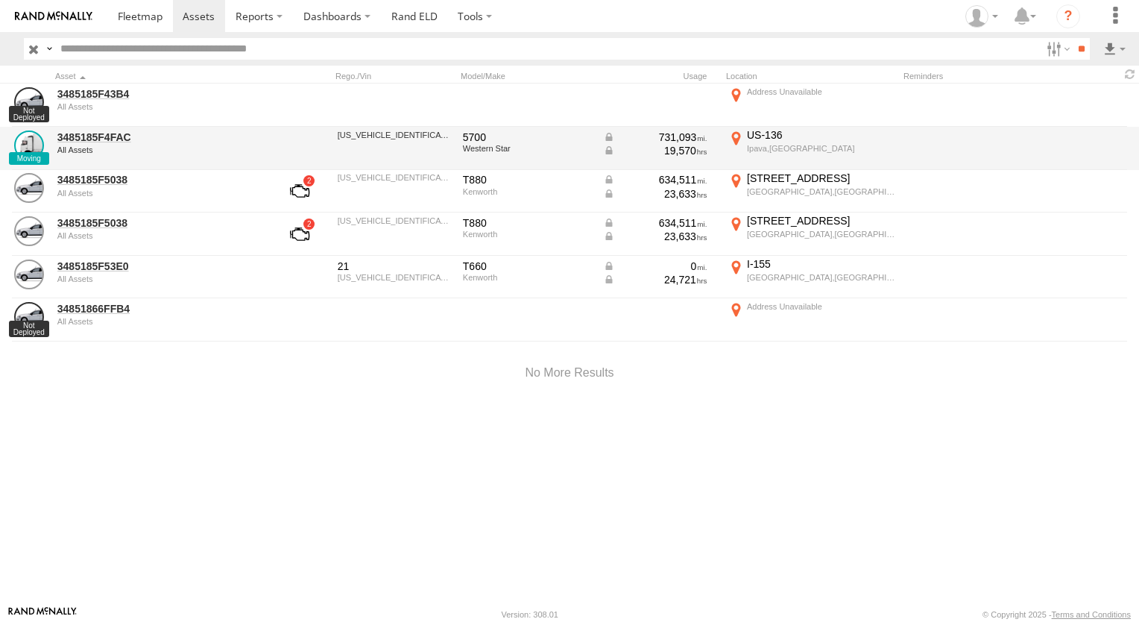
click at [133, 150] on div "All Assets" at bounding box center [159, 149] width 204 height 9
click at [124, 131] on link "3485185F4FAC" at bounding box center [159, 136] width 204 height 13
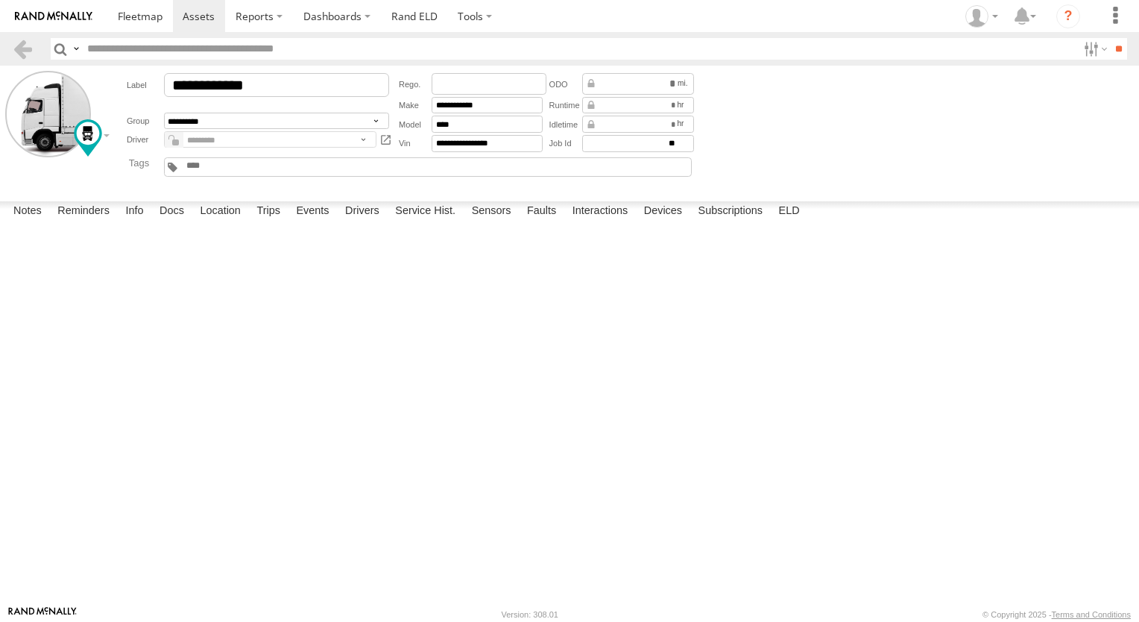
click at [406, 228] on div "Notes Details Reminders Info Docs Location Trips Events Drivers Service Hist. S…" at bounding box center [569, 214] width 1139 height 27
click at [408, 222] on label "Service Hist." at bounding box center [425, 211] width 75 height 21
click at [0, 0] on div at bounding box center [0, 0] width 0 height 0
click at [0, 0] on label at bounding box center [0, 0] width 0 height 0
click at [0, 0] on div "Add Service Entry ×" at bounding box center [0, 0] width 0 height 0
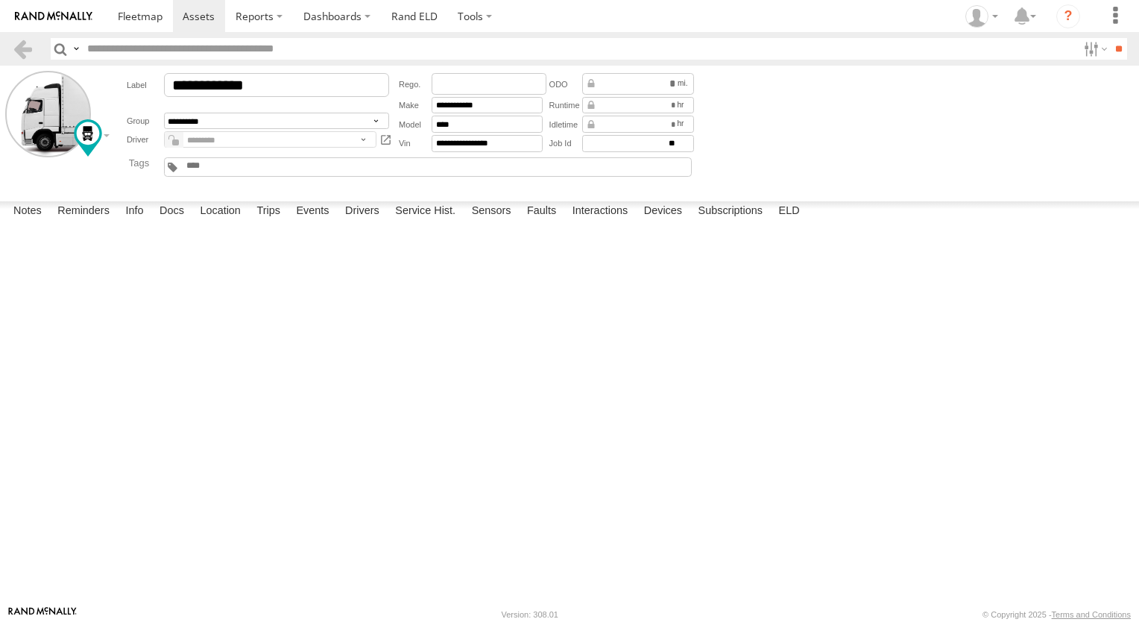
click at [0, 0] on label "×" at bounding box center [0, 0] width 0 height 0
click at [504, 222] on label "Sensors" at bounding box center [491, 211] width 54 height 21
click at [0, 0] on span at bounding box center [0, 0] width 0 height 0
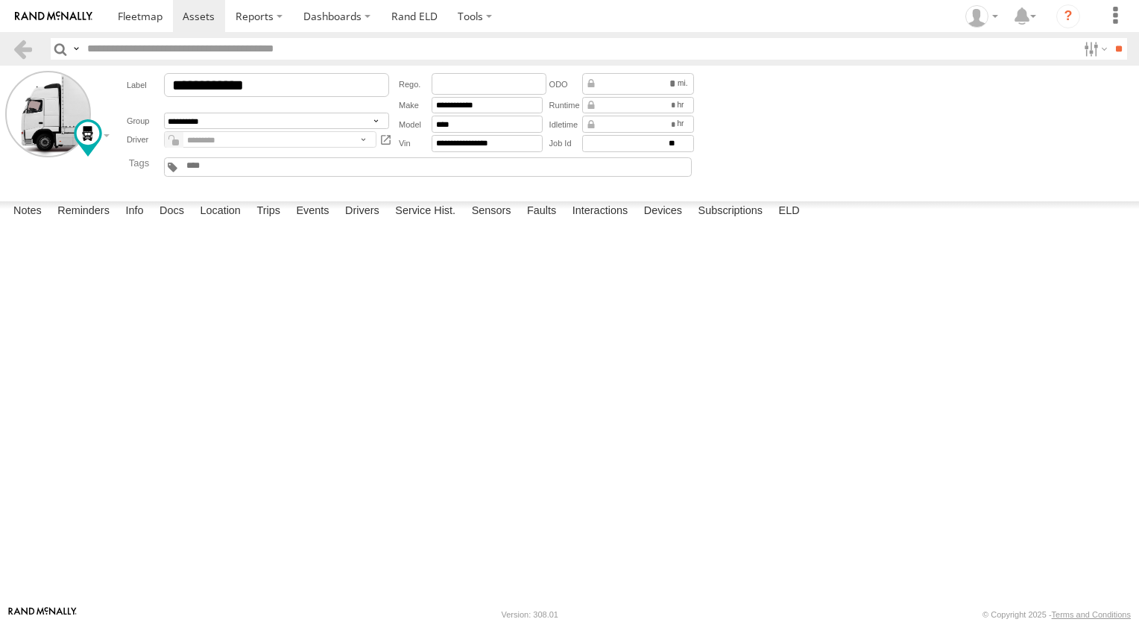
drag, startPoint x: 1138, startPoint y: 467, endPoint x: 656, endPoint y: 437, distance: 483.1
click at [0, 0] on rect at bounding box center [0, 0] width 0 height 0
click at [0, 0] on span at bounding box center [0, 0] width 0 height 0
click at [0, 0] on span "Current Trip Key" at bounding box center [0, 0] width 0 height 0
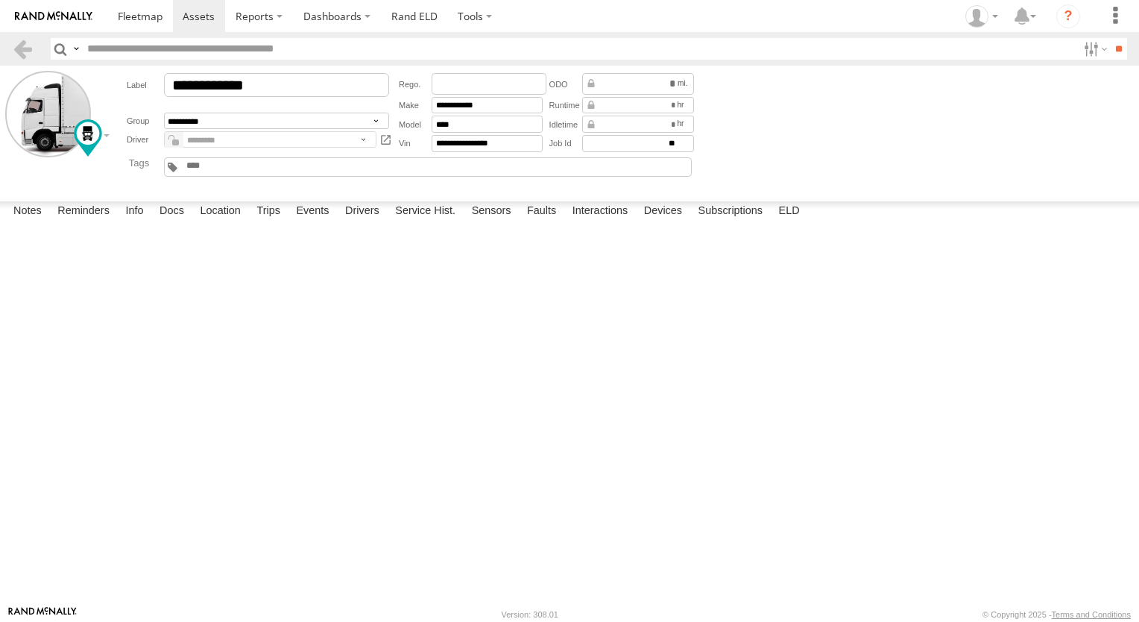
scroll to position [399, 0]
click at [0, 0] on span at bounding box center [0, 0] width 0 height 0
click at [0, 0] on span "Asset - Speed" at bounding box center [0, 0] width 0 height 0
click at [0, 0] on span "Fuel In Tank" at bounding box center [0, 0] width 0 height 0
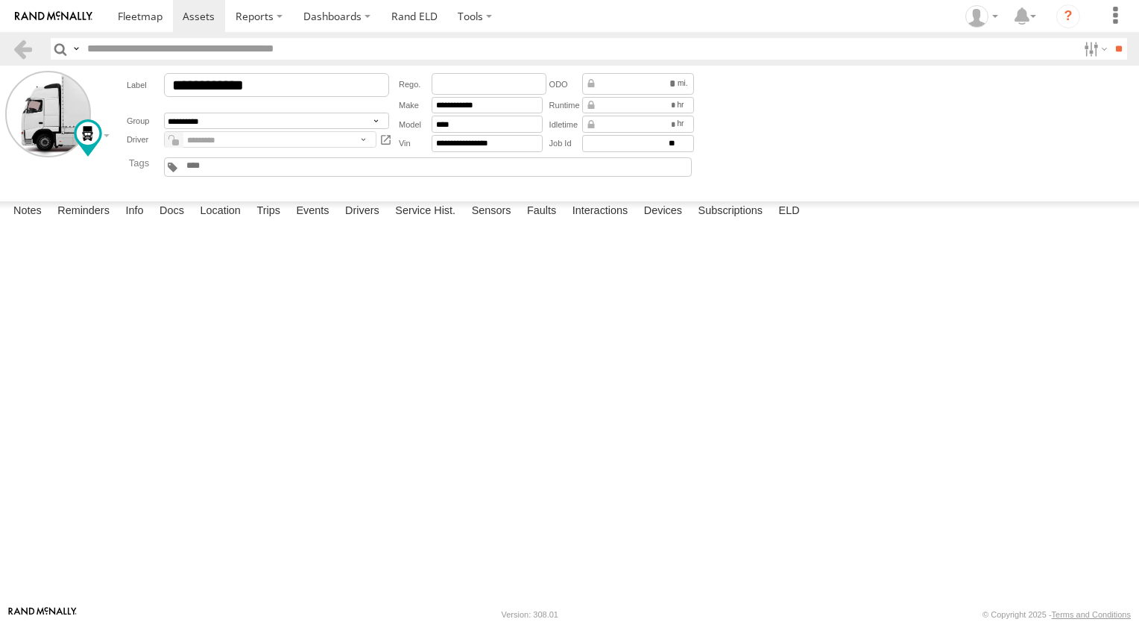
scroll to position [1365, 0]
click at [0, 0] on span "Engine Torque - Mode" at bounding box center [0, 0] width 0 height 0
click at [0, 0] on span "Engine Torque - Demand" at bounding box center [0, 0] width 0 height 0
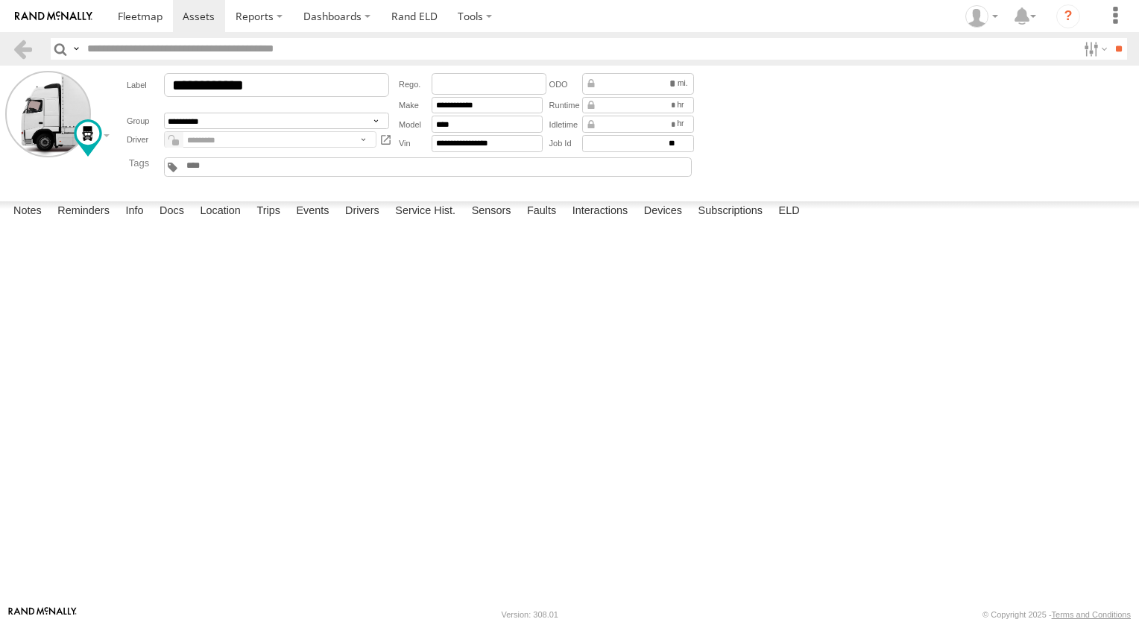
scroll to position [1459, 0]
